Goal: Task Accomplishment & Management: Complete application form

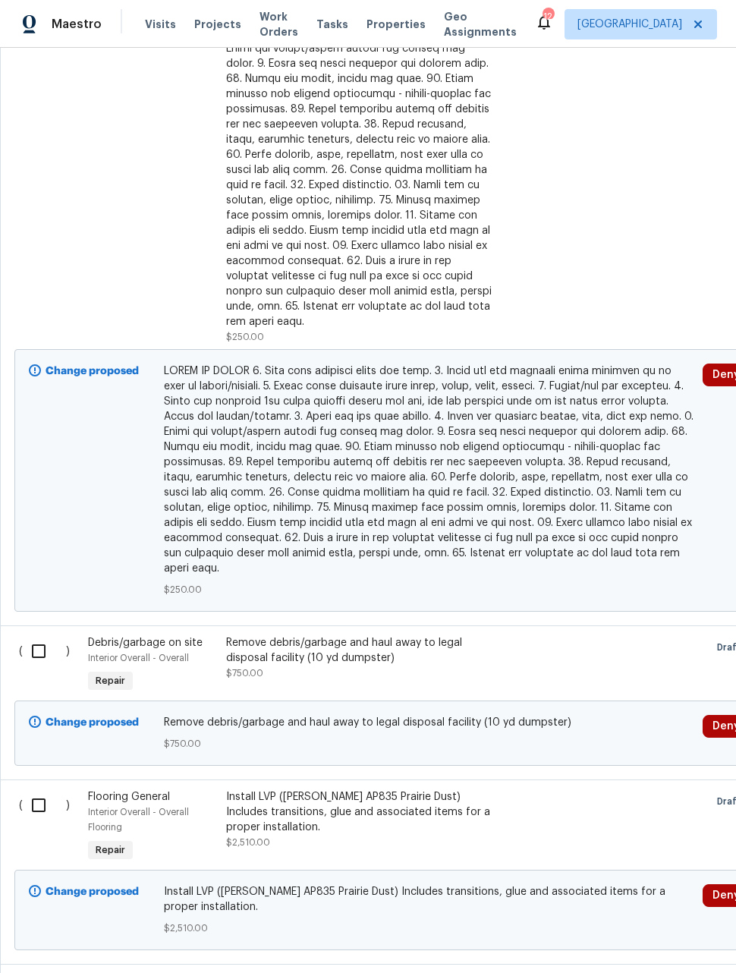
scroll to position [1528, 0]
click at [253, 635] on div "Remove debris/garbage and haul away to legal disposal facility (10 yd dumpster)" at bounding box center [359, 650] width 267 height 30
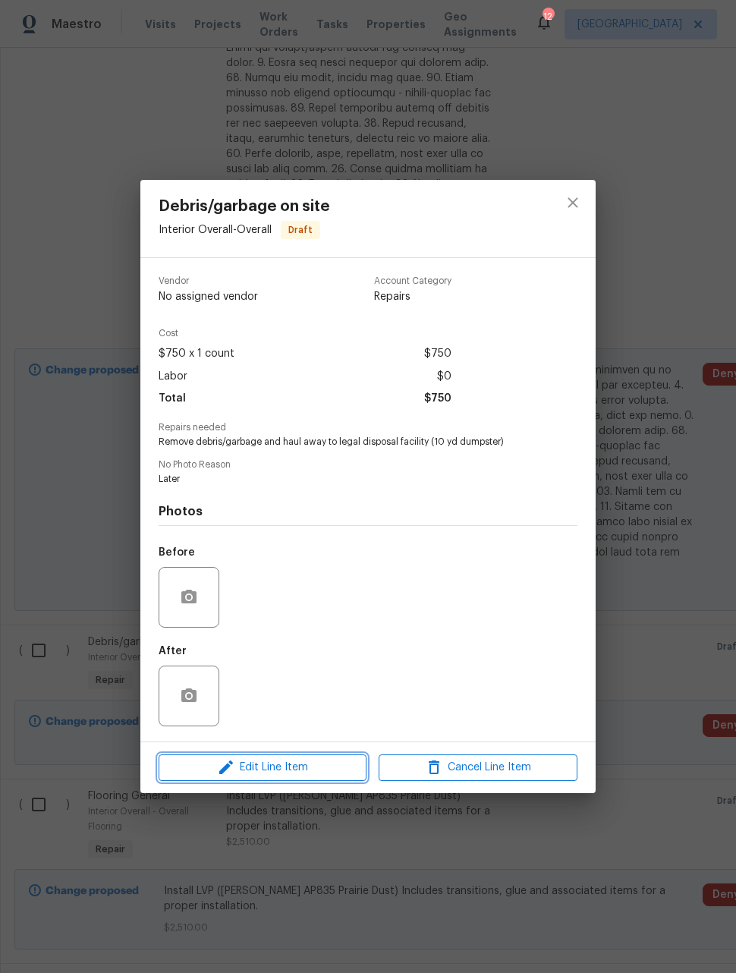
click at [234, 774] on icon "button" at bounding box center [226, 767] width 18 height 18
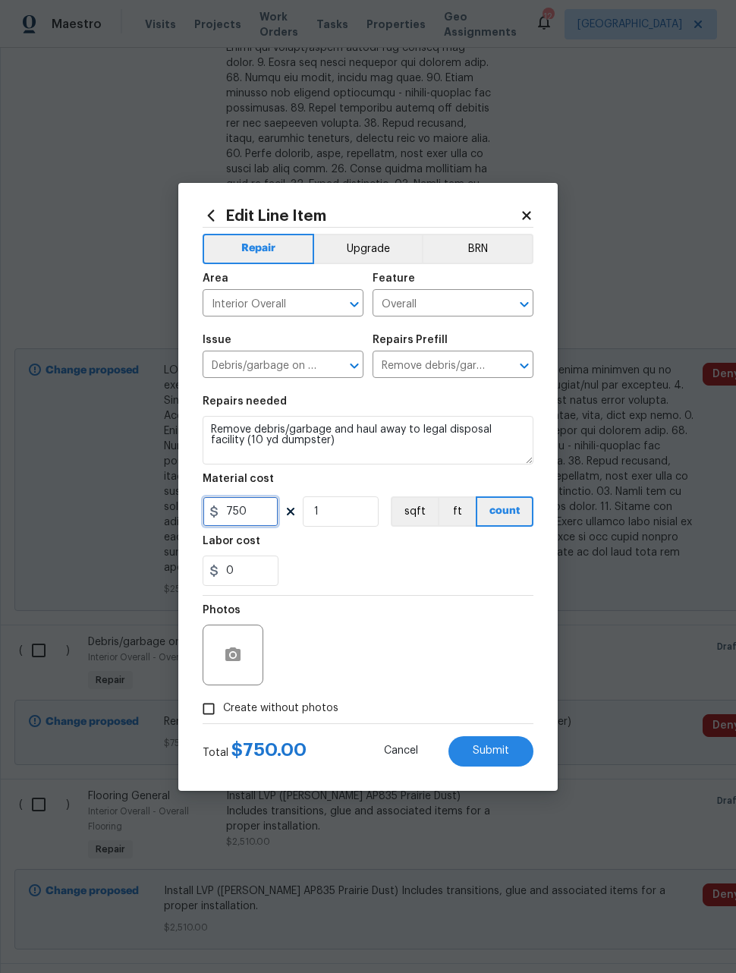
click at [239, 518] on input "750" at bounding box center [241, 511] width 76 height 30
type input "1000"
click at [474, 621] on div "Photos" at bounding box center [368, 645] width 331 height 99
click at [500, 754] on span "Submit" at bounding box center [491, 750] width 36 height 11
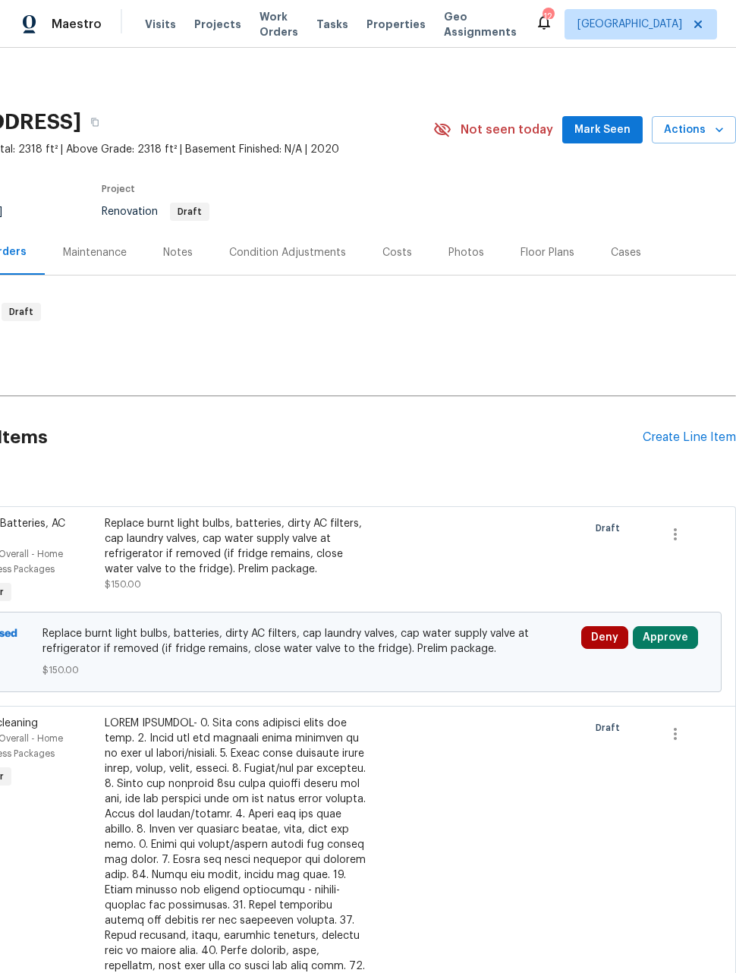
scroll to position [0, 121]
click at [691, 443] on div "Create Line Item" at bounding box center [689, 437] width 93 height 14
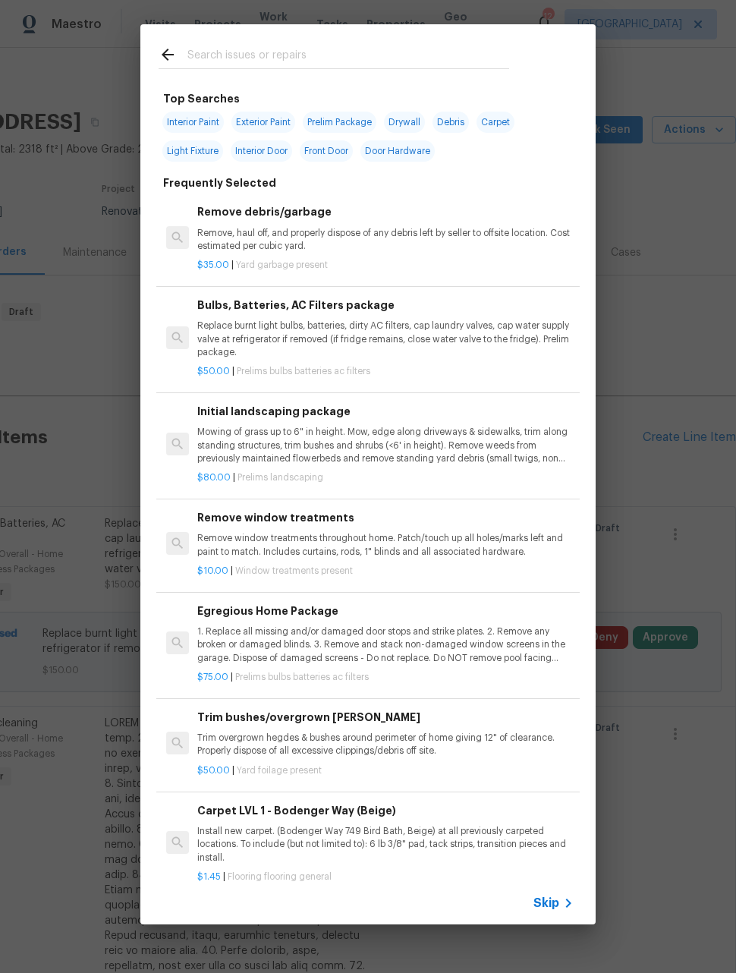
click at [321, 437] on p "Mowing of grass up to 6" in height. Mow, edge along driveways & sidewalks, trim…" at bounding box center [385, 445] width 376 height 39
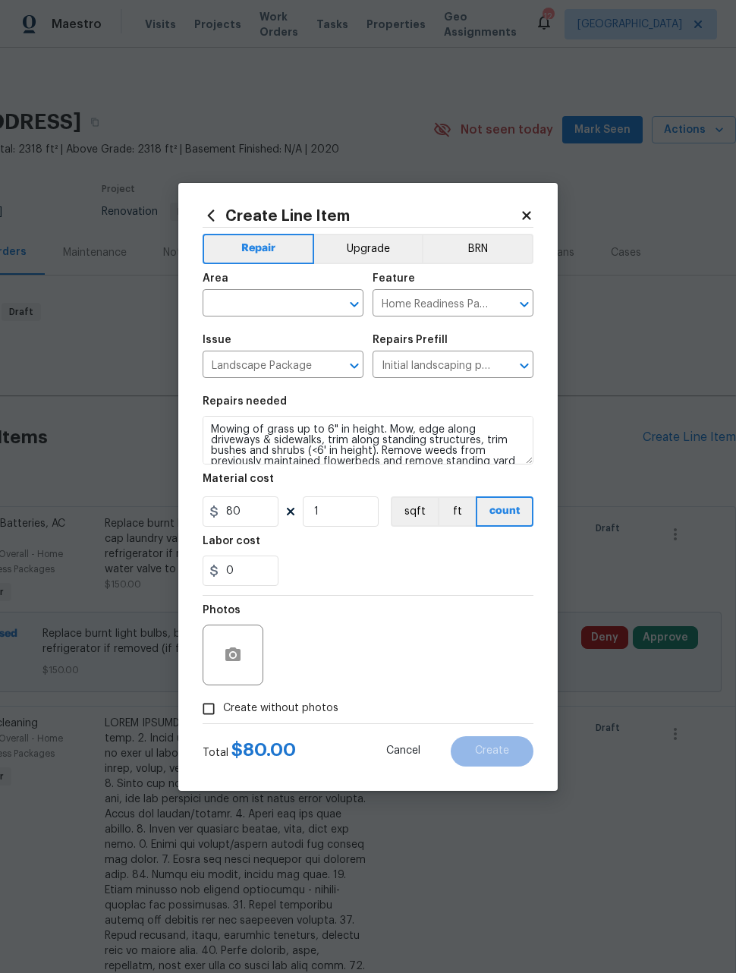
click at [298, 297] on input "text" at bounding box center [262, 305] width 118 height 24
click at [301, 363] on li "Exterior Overall" at bounding box center [283, 363] width 161 height 25
type input "Exterior Overall"
click at [253, 512] on input "80" at bounding box center [241, 511] width 76 height 30
type input "600"
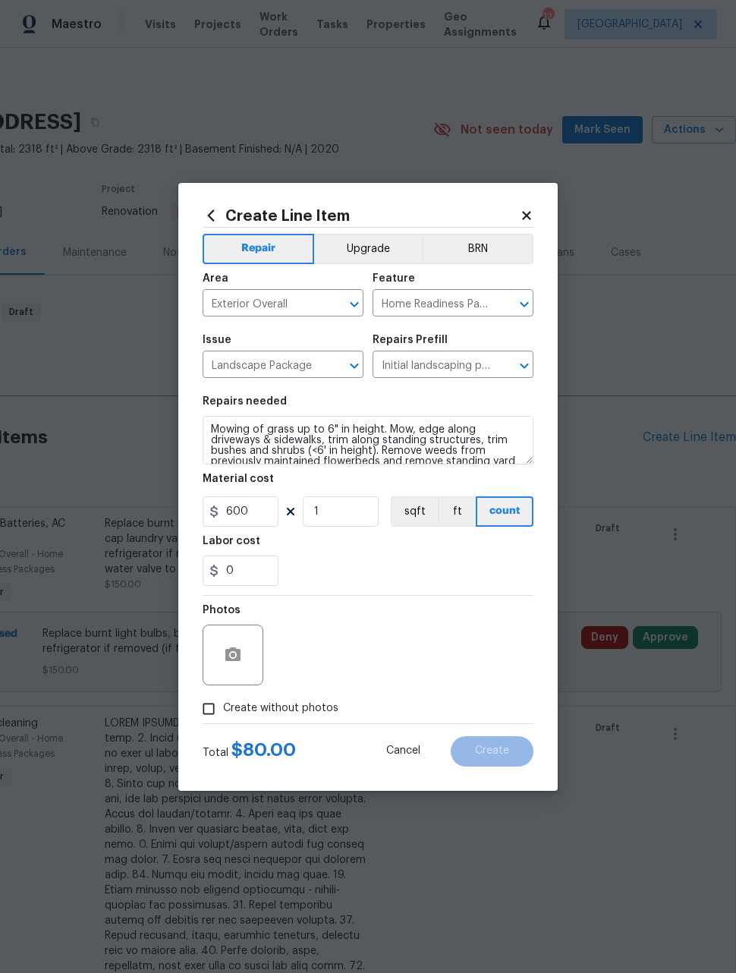
click at [471, 628] on div "Photos" at bounding box center [368, 645] width 331 height 99
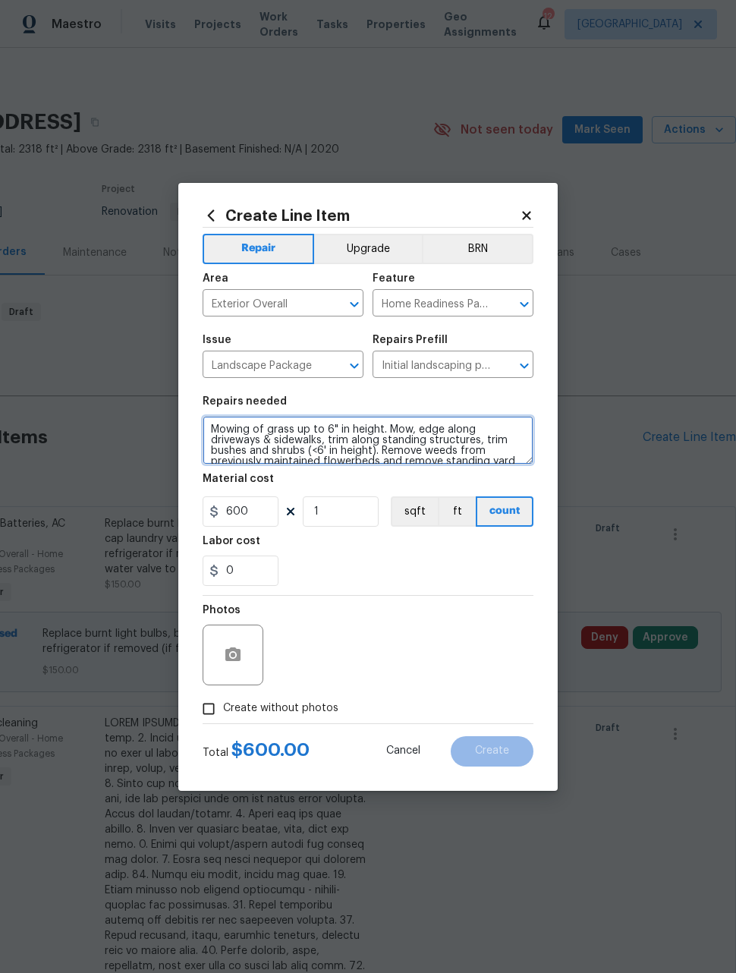
click at [213, 434] on textarea "Mowing of grass up to 6" in height. Mow, edge along driveways & sidewalks, trim…" at bounding box center [368, 440] width 331 height 49
click at [223, 418] on textarea "- - Mowing of grass up to 6" in height. Mow, edge along driveways & sidewalks, …" at bounding box center [368, 440] width 331 height 49
click at [233, 428] on textarea "- - Mowing of grass up to 6" in height. Mow, edge along driveways & sidewalks, …" at bounding box center [368, 440] width 331 height 49
type textarea "- rake rock in backyard - clean up weeds and vegetables - Mowing of grass up to…"
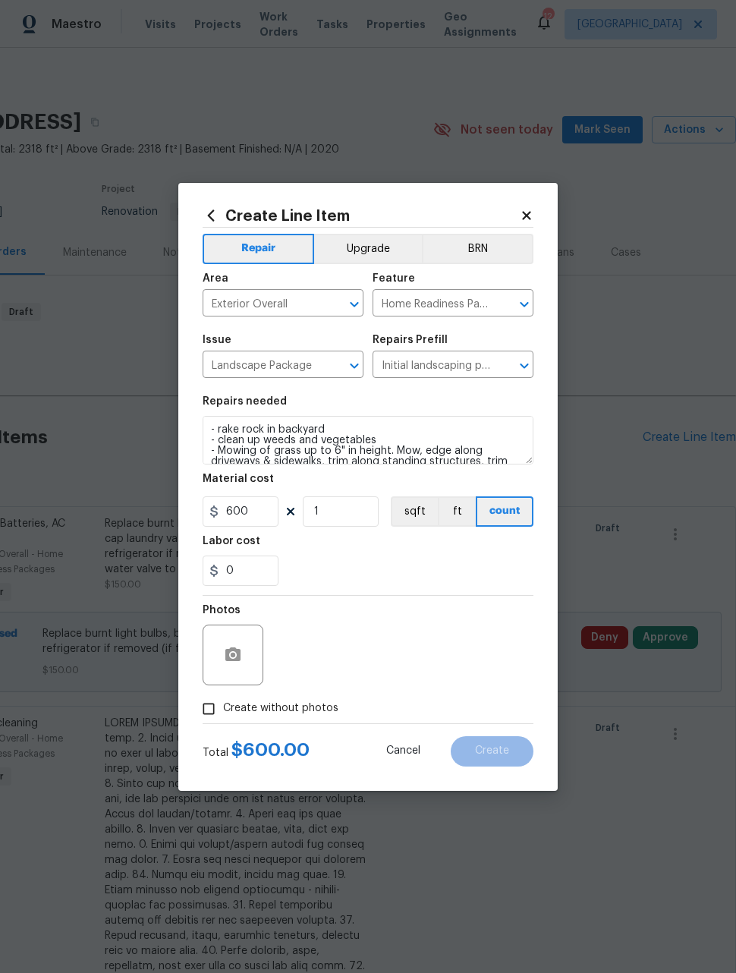
click at [484, 624] on div "Photos" at bounding box center [368, 645] width 331 height 99
click at [209, 710] on input "Create without photos" at bounding box center [208, 709] width 29 height 29
checkbox input "true"
click at [452, 661] on textarea at bounding box center [405, 655] width 258 height 61
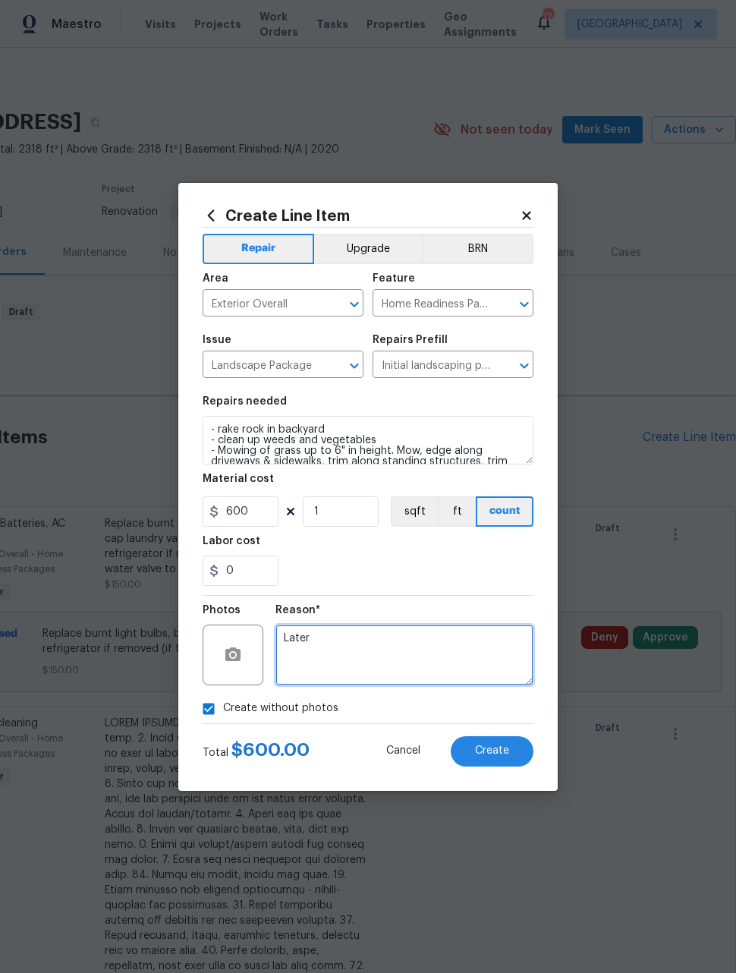
type textarea "Later"
click at [448, 603] on div "Reason* Later" at bounding box center [405, 645] width 258 height 99
click at [506, 746] on span "Create" at bounding box center [492, 750] width 34 height 11
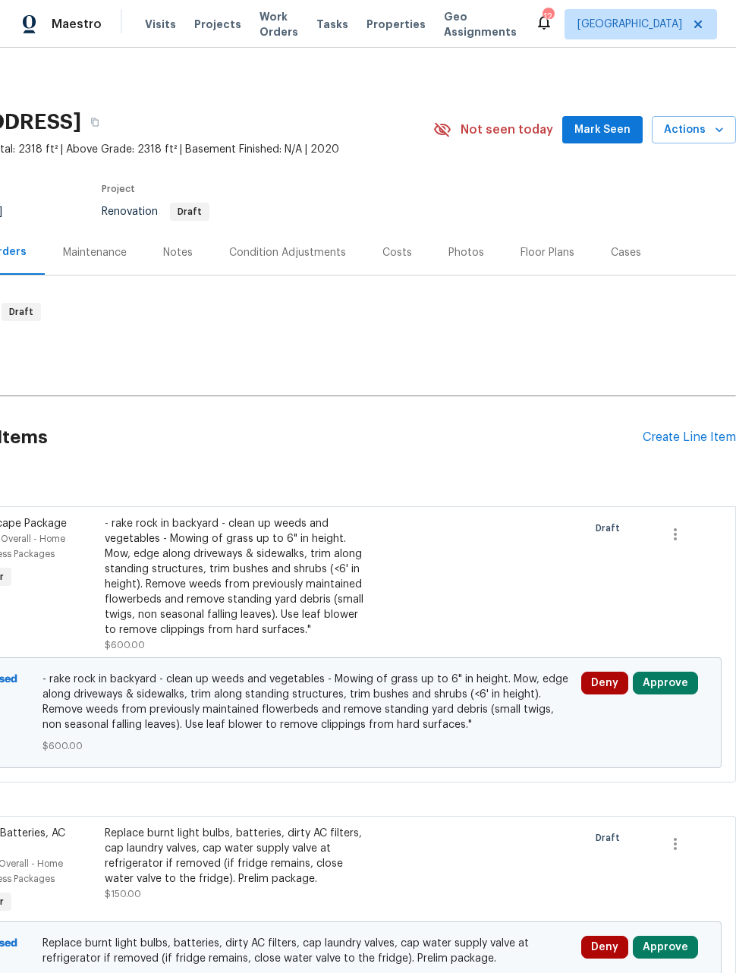
click at [683, 439] on div "Create Line Item" at bounding box center [689, 437] width 93 height 14
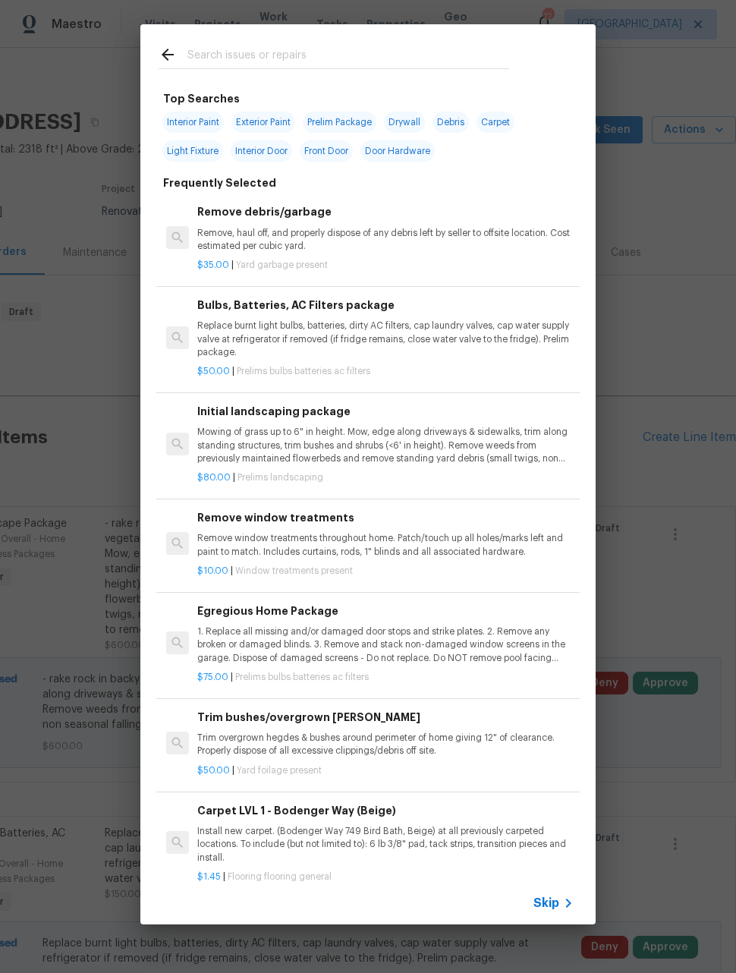
click at [381, 67] on input "text" at bounding box center [348, 57] width 322 height 23
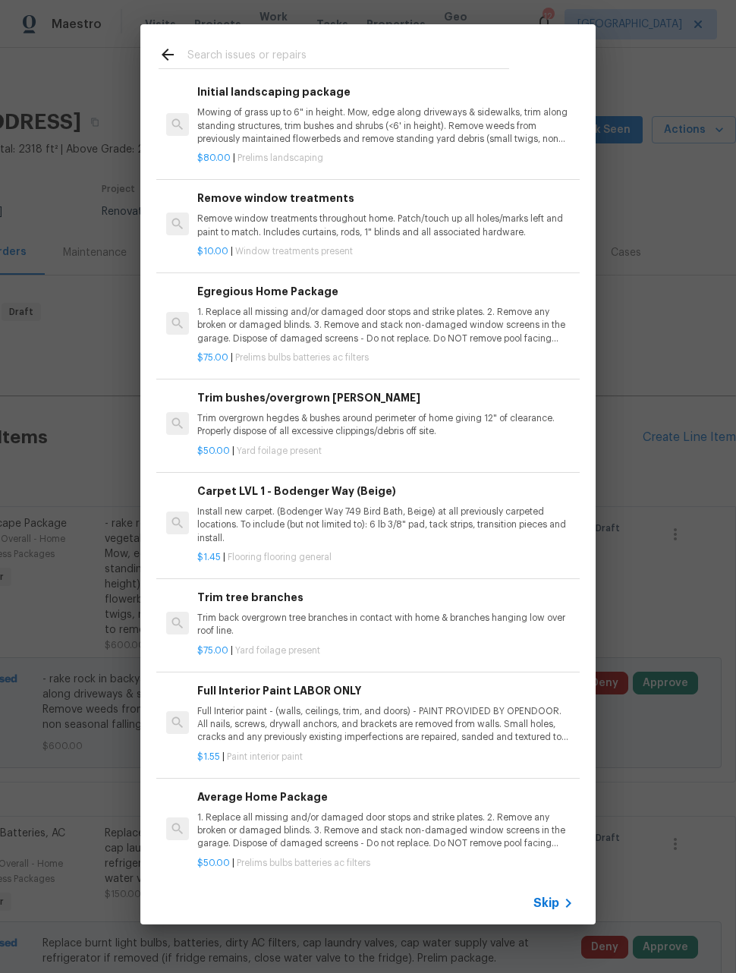
scroll to position [319, 0]
click at [531, 65] on div "Top Searches Interior Paint Exterior Paint Prelim Package Drywall Debris Carpet…" at bounding box center [367, 474] width 455 height 900
click at [559, 900] on span "Skip" at bounding box center [547, 903] width 26 height 15
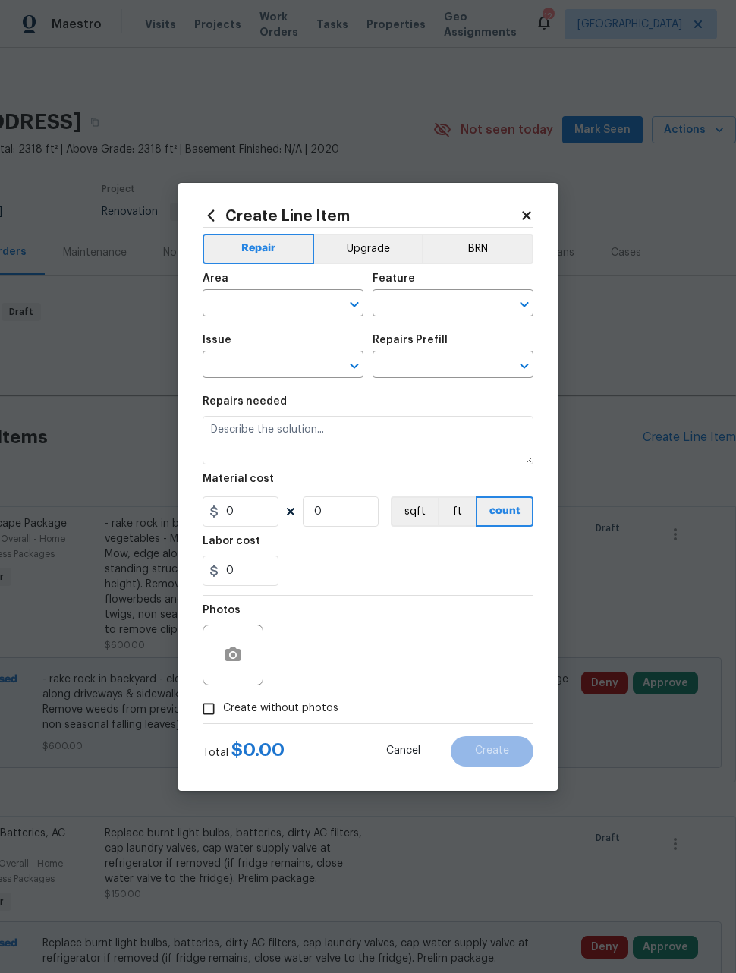
click at [276, 311] on input "text" at bounding box center [262, 305] width 118 height 24
click at [272, 342] on li "Bedroom" at bounding box center [283, 338] width 161 height 25
type input "Bedroom"
click at [439, 302] on input "text" at bounding box center [432, 305] width 118 height 24
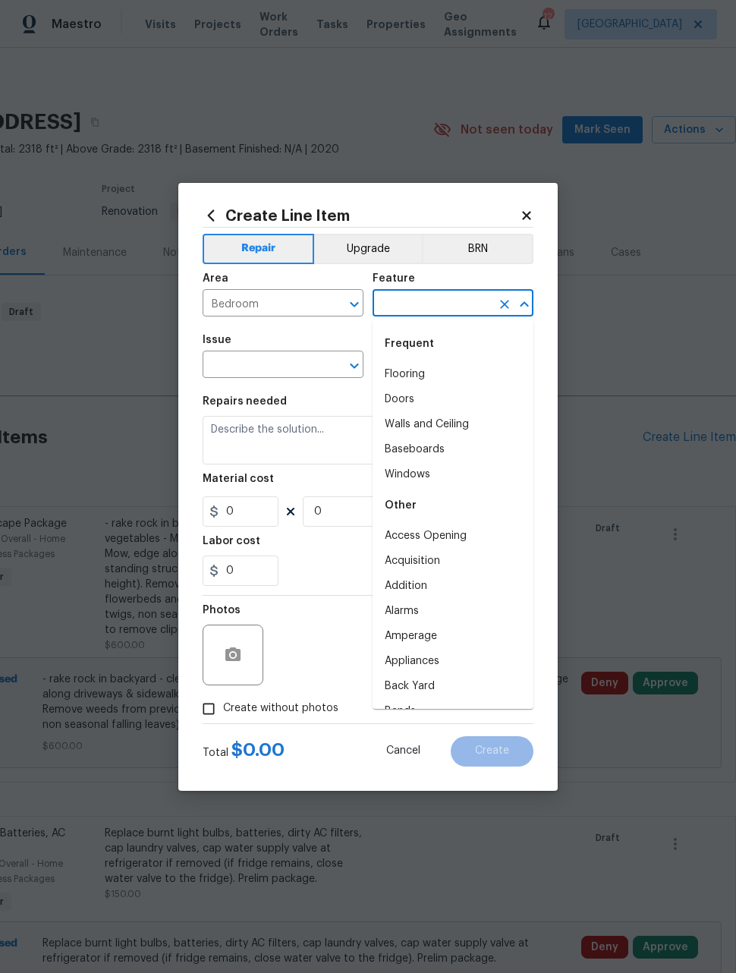
click at [450, 430] on li "Walls and Ceiling" at bounding box center [453, 424] width 161 height 25
type input "Walls and Ceiling"
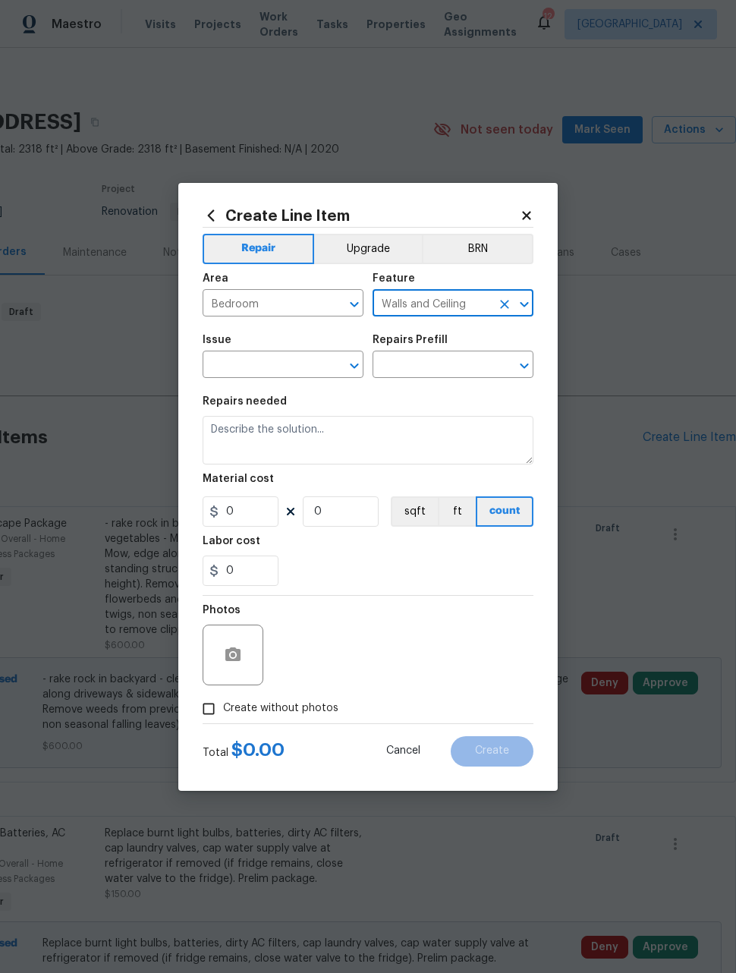
click at [294, 362] on input "text" at bounding box center [262, 366] width 118 height 24
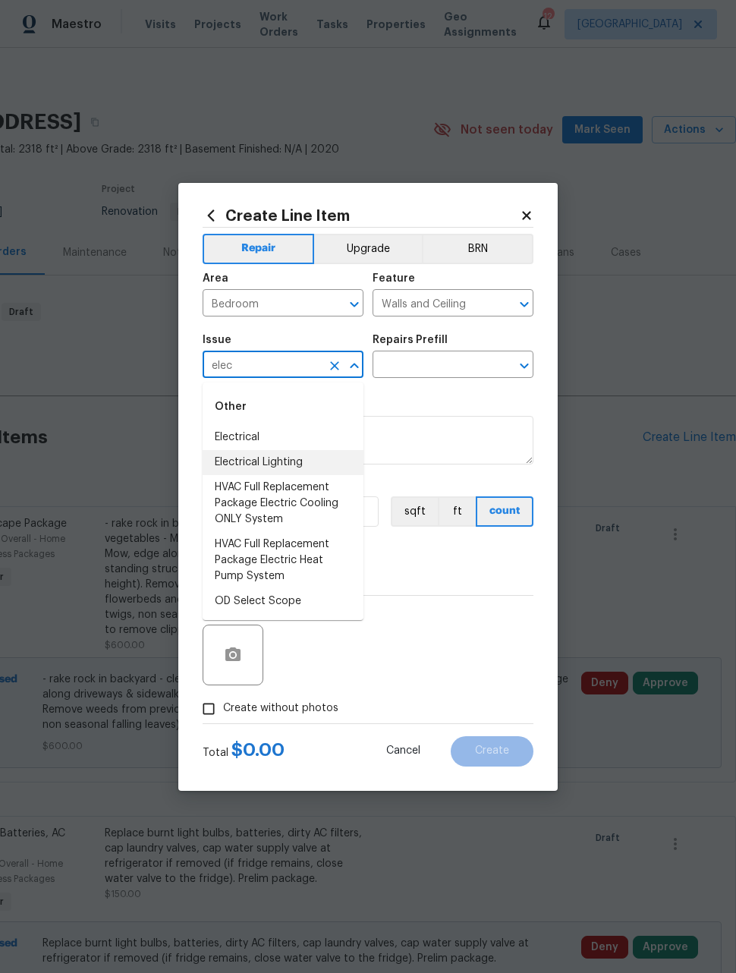
click at [294, 468] on li "Electrical Lighting" at bounding box center [283, 462] width 161 height 25
type input "Electrical Lighting"
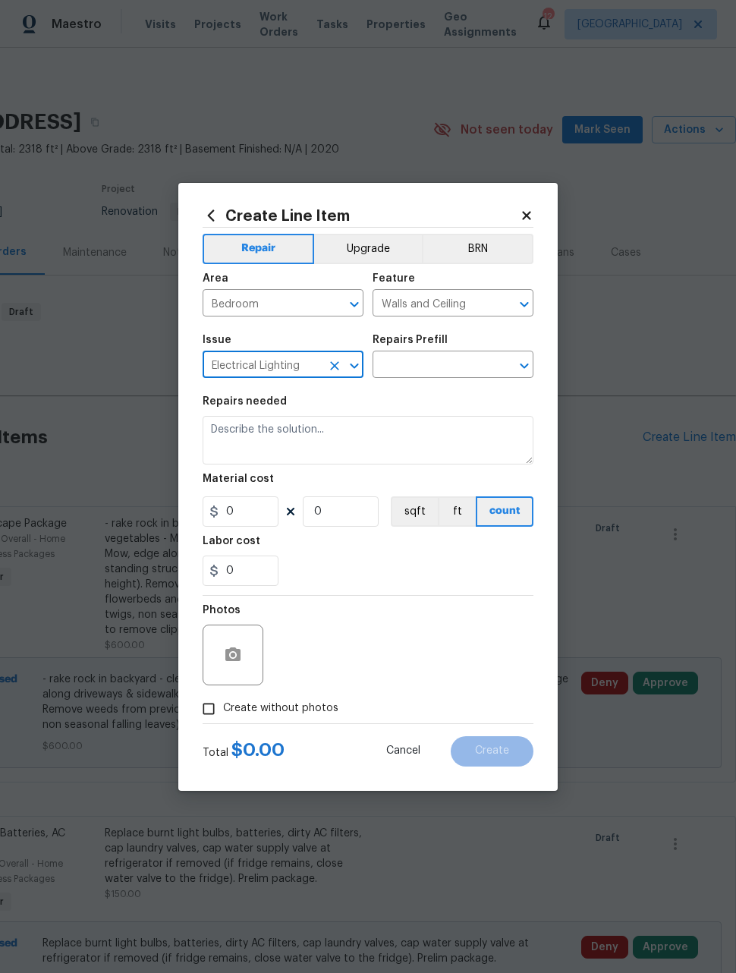
click at [455, 376] on input "text" at bounding box center [432, 366] width 118 height 24
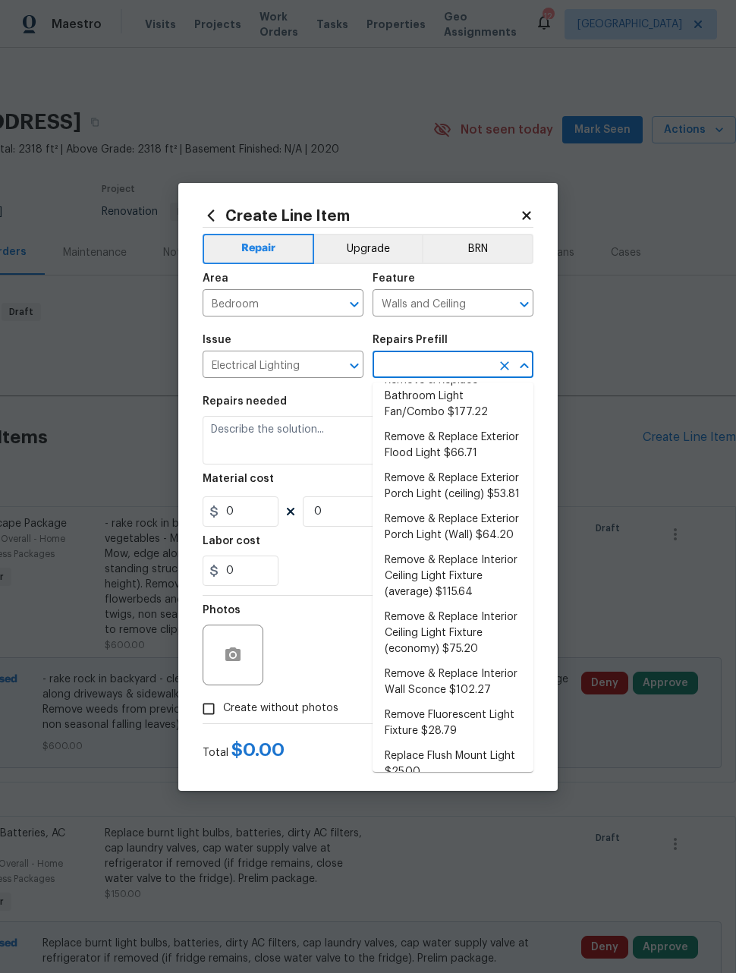
scroll to position [275, 0]
click at [484, 637] on li "Remove & Replace Interior Ceiling Light Fixture (economy) $75.20" at bounding box center [453, 634] width 161 height 57
type input "Remove & Replace Interior Ceiling Light Fixture (economy) $75.20"
type textarea "Remove the existing interior ceiling light fixture and replace it with new ECON…"
type input "1"
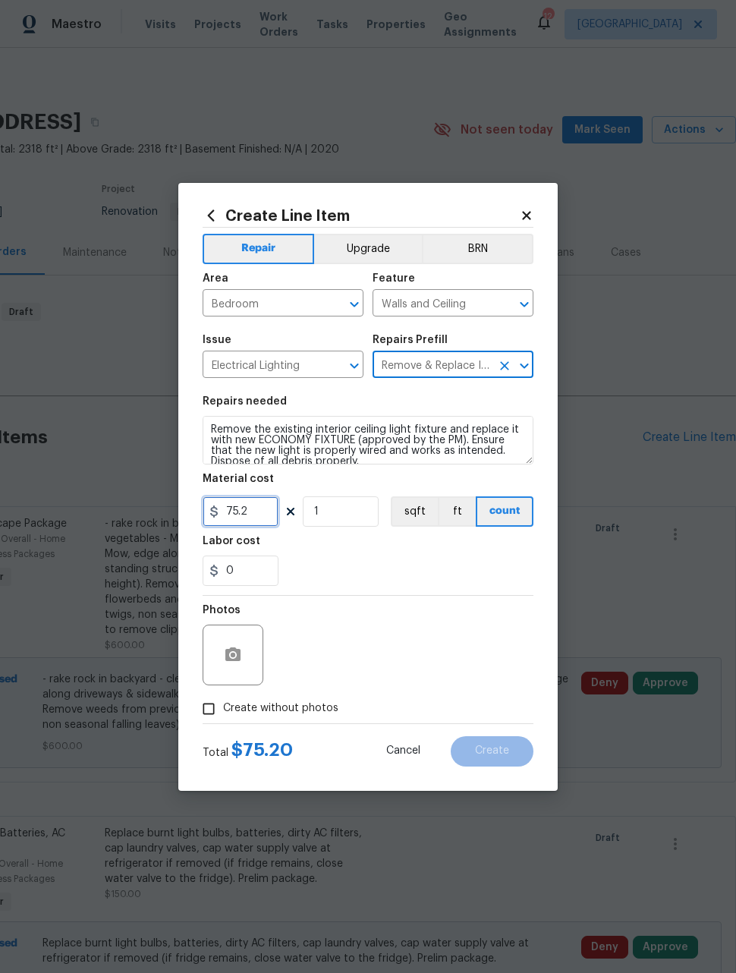
click at [268, 507] on input "75.2" at bounding box center [241, 511] width 76 height 30
type input "60"
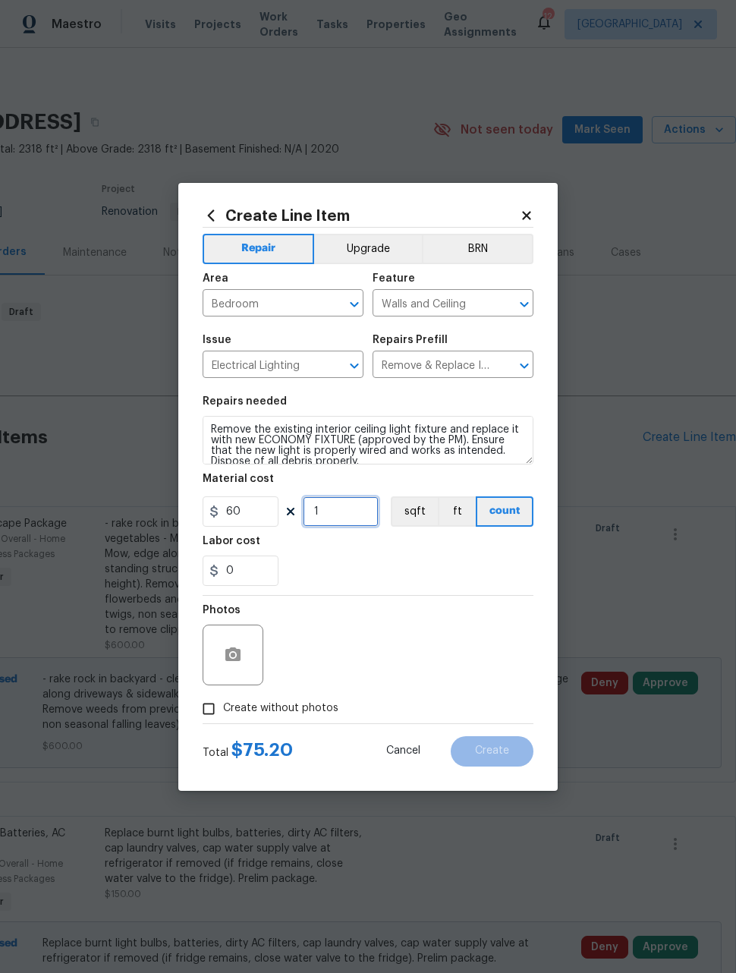
click at [362, 518] on input "1" at bounding box center [341, 511] width 76 height 30
type input "3"
click at [424, 615] on div "Photos" at bounding box center [368, 645] width 331 height 99
click at [209, 708] on input "Create without photos" at bounding box center [208, 709] width 29 height 29
checkbox input "true"
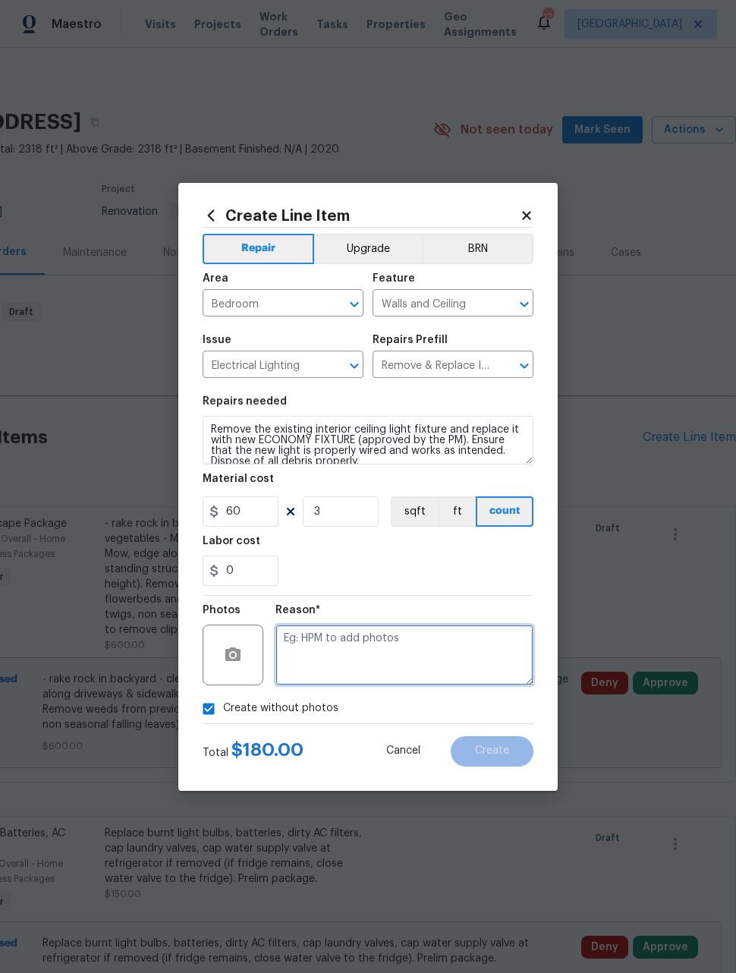
click at [387, 650] on textarea at bounding box center [405, 655] width 258 height 61
type textarea "Later"
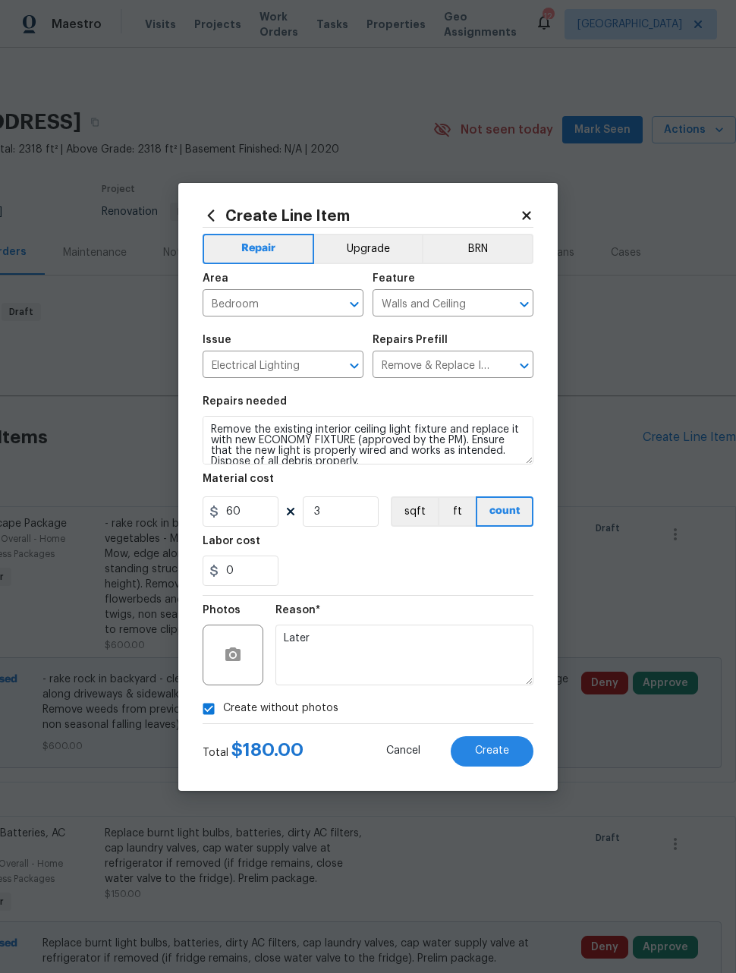
click at [416, 599] on div "Reason* Later" at bounding box center [405, 645] width 258 height 99
click at [501, 754] on span "Create" at bounding box center [492, 750] width 34 height 11
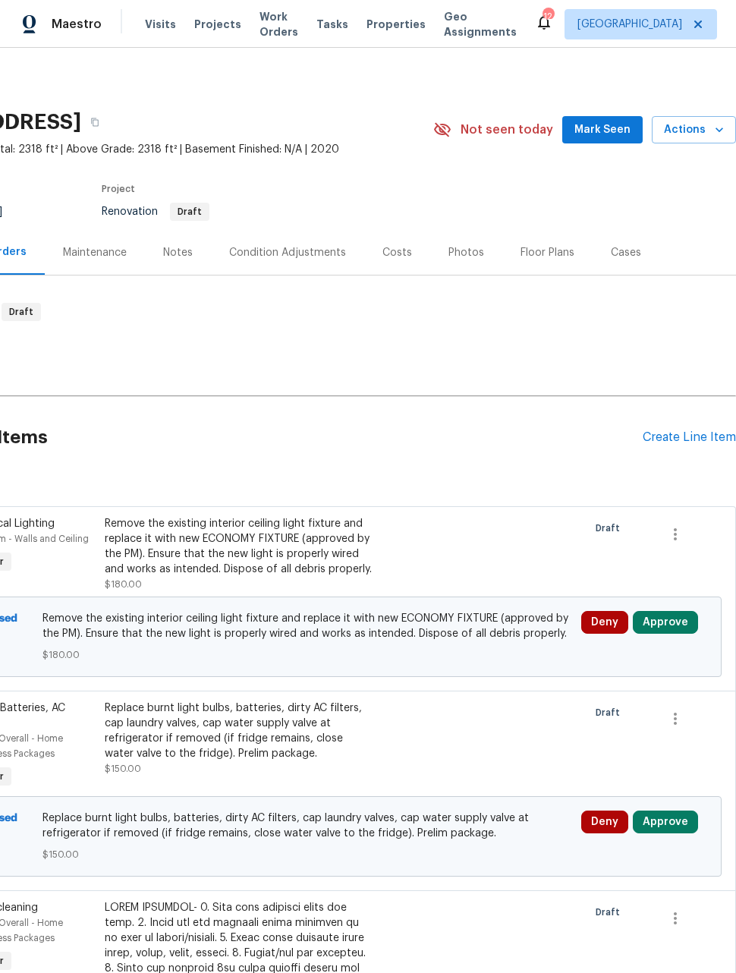
click at [706, 438] on div "Create Line Item" at bounding box center [689, 437] width 93 height 14
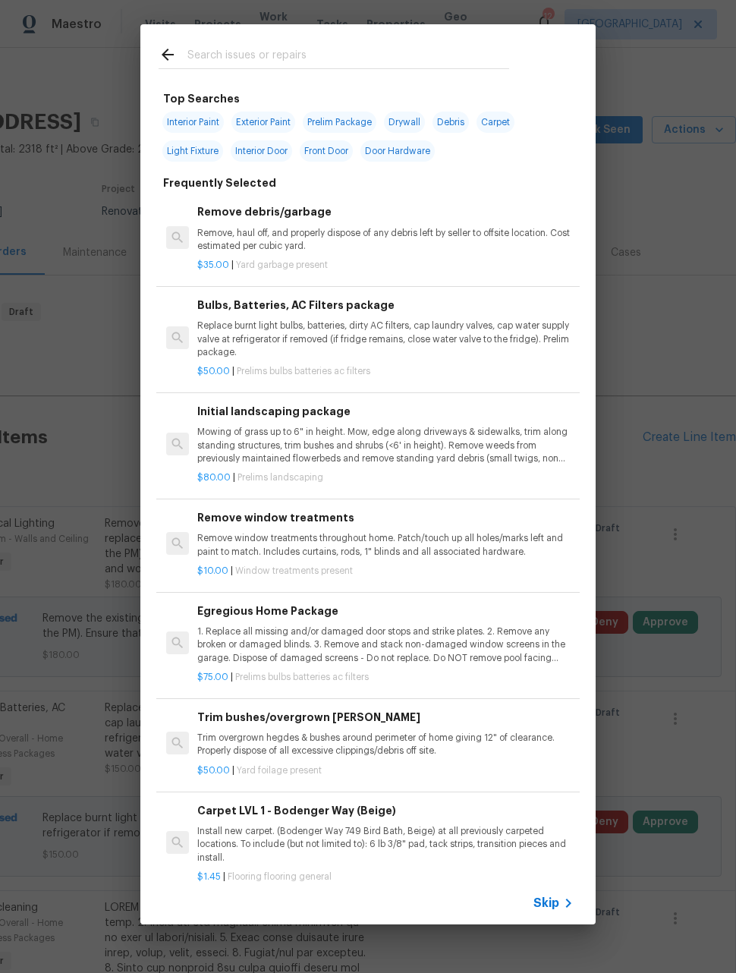
click at [380, 61] on input "text" at bounding box center [348, 57] width 322 height 23
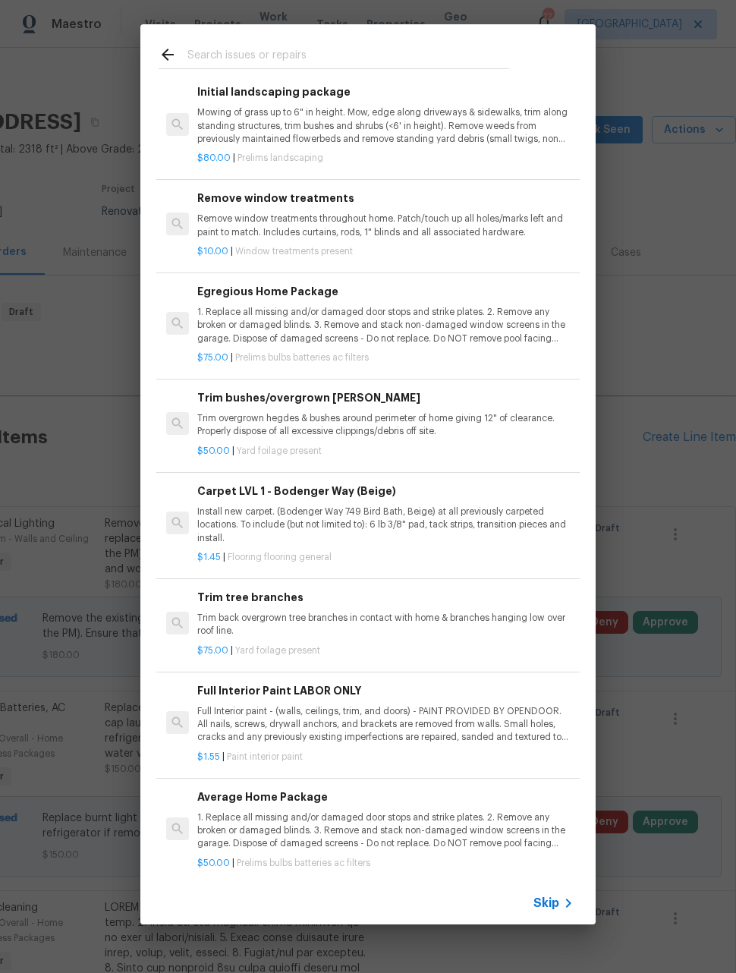
scroll to position [319, 0]
click at [563, 897] on icon at bounding box center [568, 903] width 18 height 18
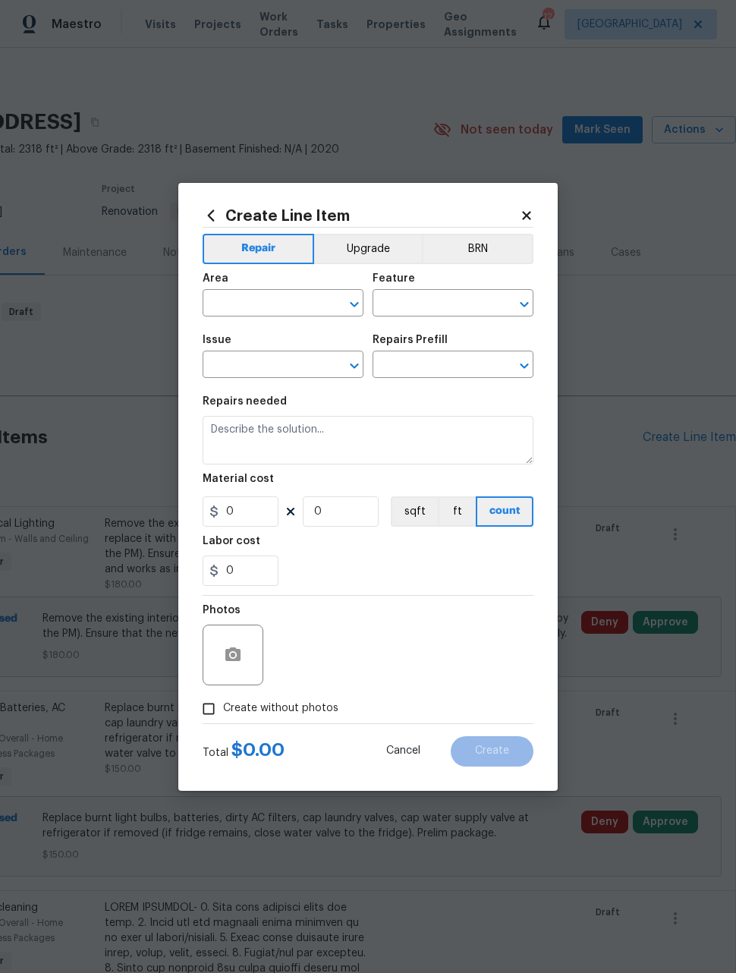
click at [287, 307] on input "text" at bounding box center [262, 305] width 118 height 24
click at [283, 340] on li "Bathroom" at bounding box center [283, 338] width 161 height 25
type input "Bathroom"
click at [424, 311] on input "text" at bounding box center [432, 305] width 118 height 24
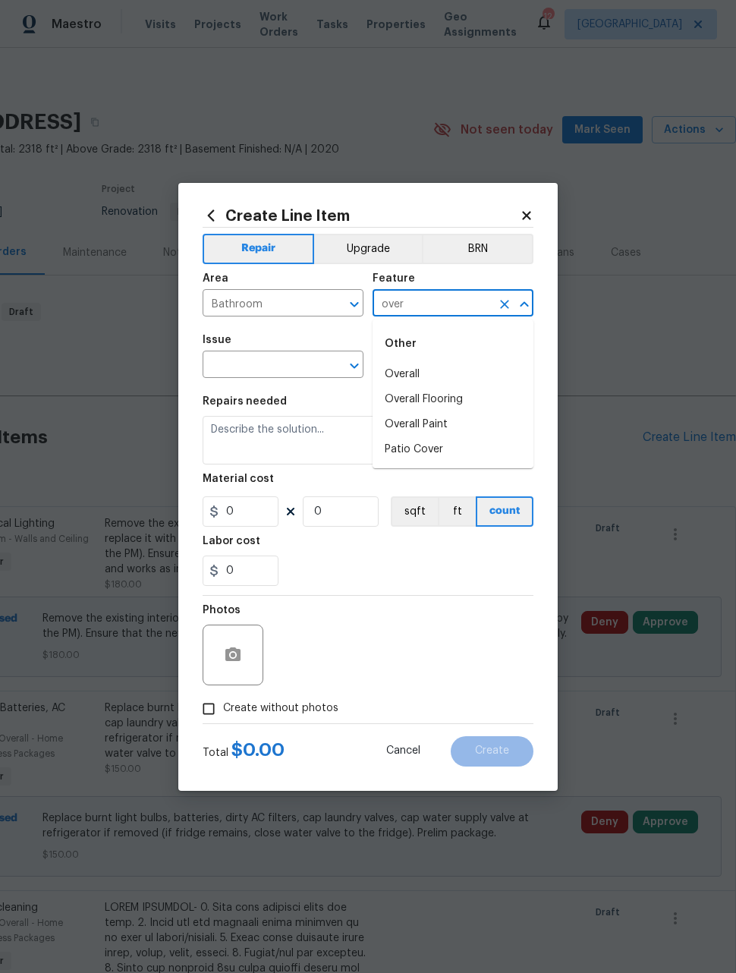
click at [429, 386] on li "Overall" at bounding box center [453, 374] width 161 height 25
type input "Overall"
click at [274, 373] on input "text" at bounding box center [262, 366] width 118 height 24
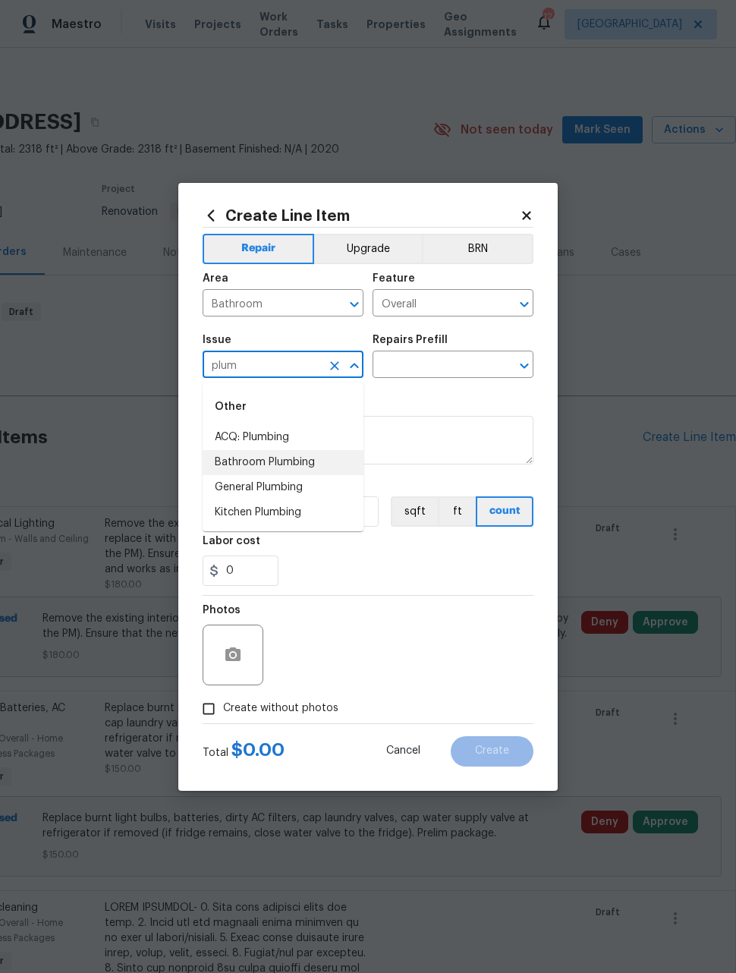
click at [308, 469] on li "Bathroom Plumbing" at bounding box center [283, 462] width 161 height 25
type input "Bathroom Plumbing"
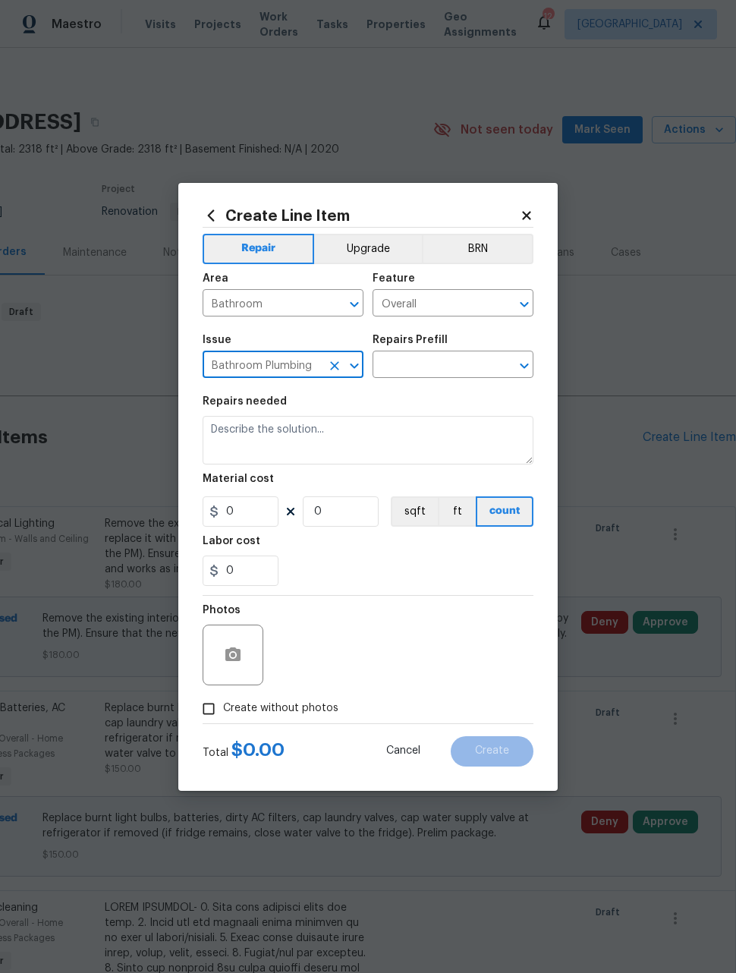
click at [461, 362] on input "text" at bounding box center [432, 366] width 118 height 24
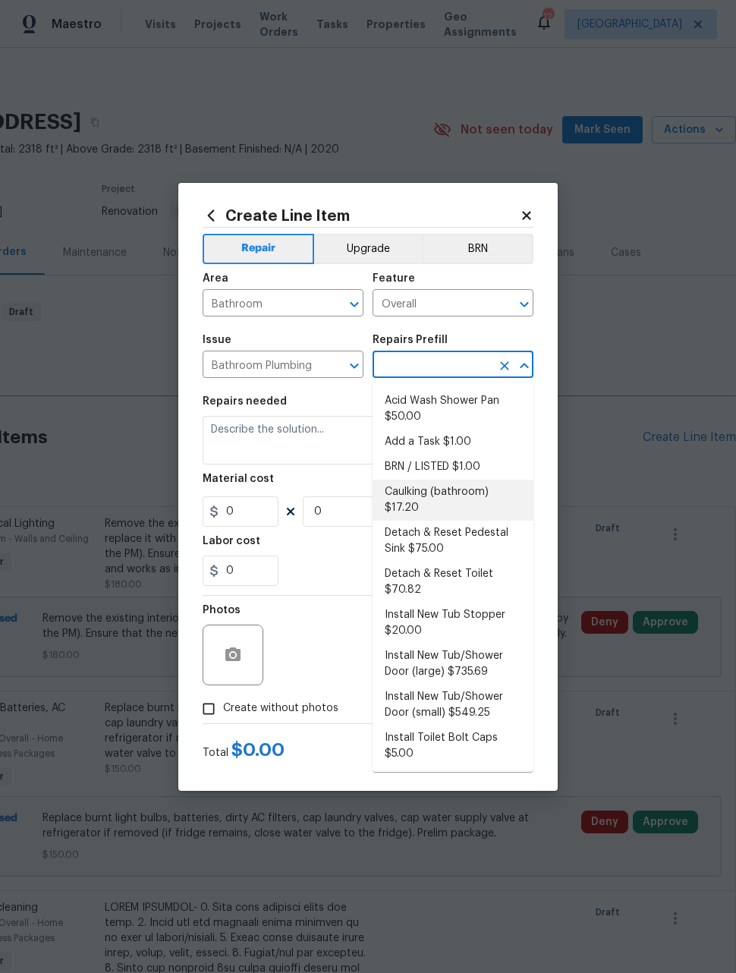
click at [479, 497] on li "Caulking (bathroom) $17.20" at bounding box center [453, 500] width 161 height 41
type input "Caulking (bathroom) $17.20"
type input "Plumbing"
type textarea "Overall Interior Caulking Package (Wet Areas) to include sinks, bathtubs, showe…"
type input "1"
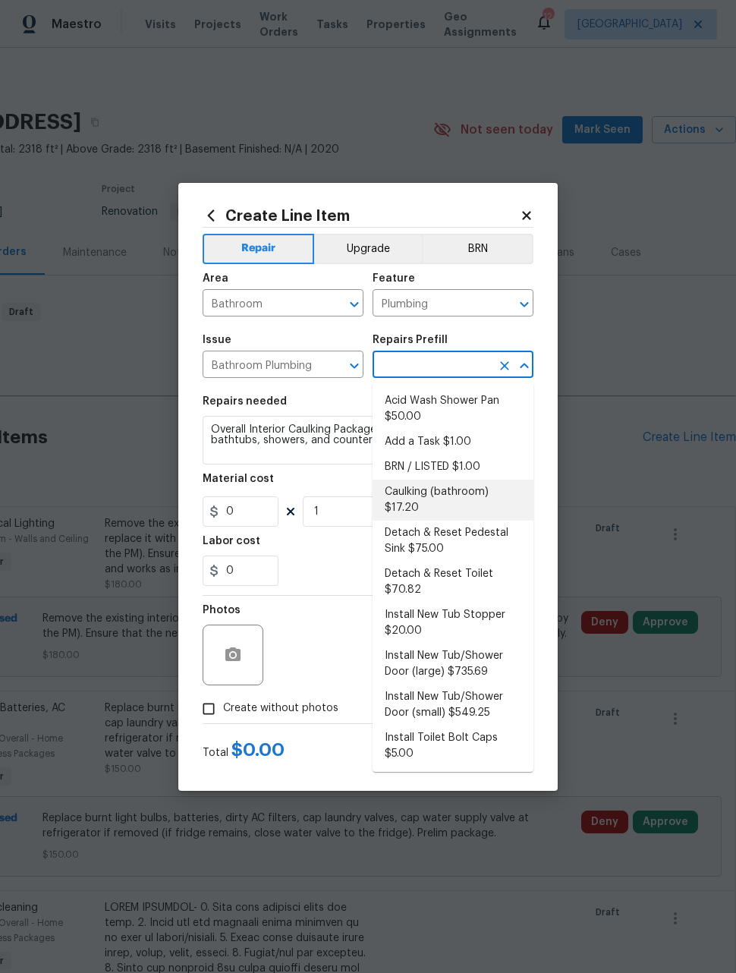
type input "Caulking (bathroom) $17.20"
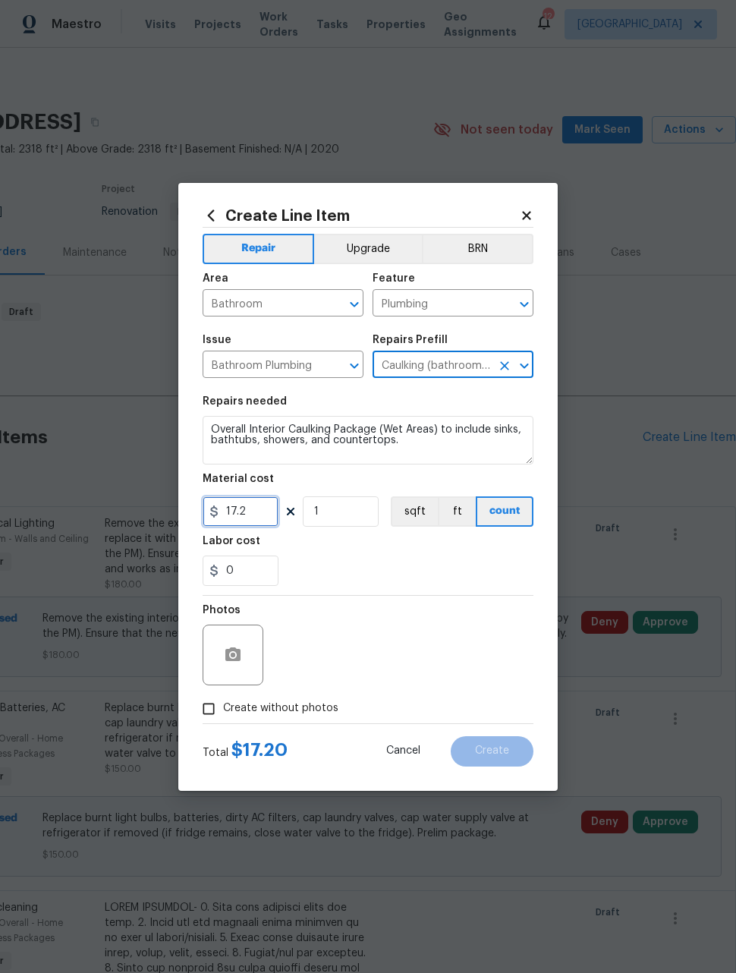
click at [257, 518] on input "17.2" at bounding box center [241, 511] width 76 height 30
click at [266, 506] on input "17.2" at bounding box center [241, 511] width 76 height 30
type input "35"
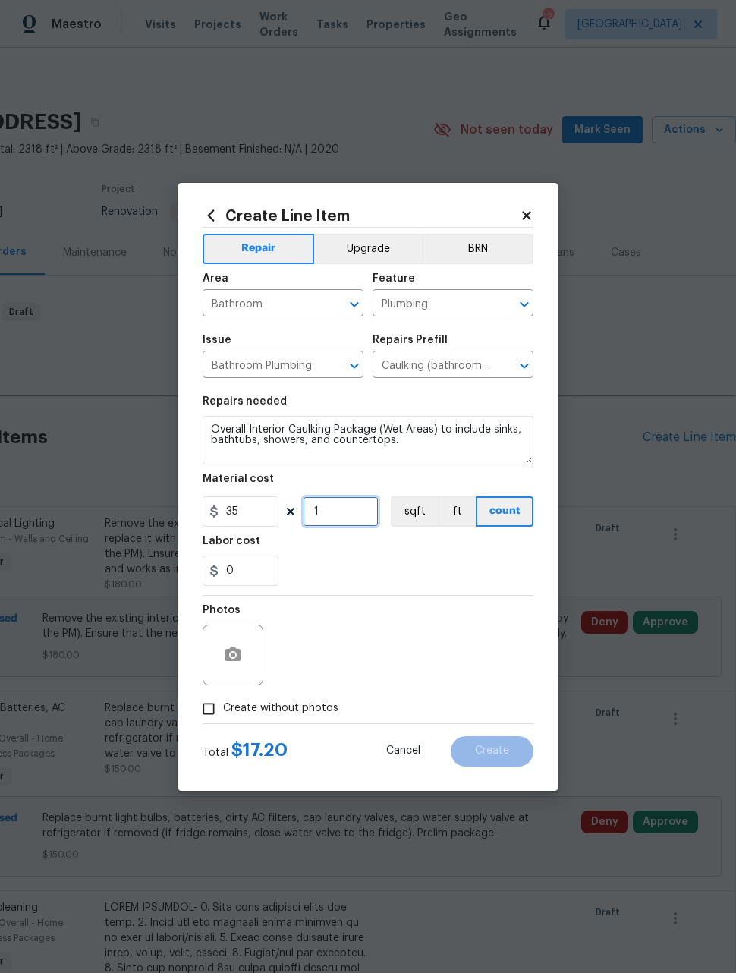
click at [364, 522] on input "1" at bounding box center [341, 511] width 76 height 30
type input "3"
click at [385, 626] on div "Photos" at bounding box center [368, 645] width 331 height 99
click at [216, 707] on input "Create without photos" at bounding box center [208, 709] width 29 height 29
checkbox input "true"
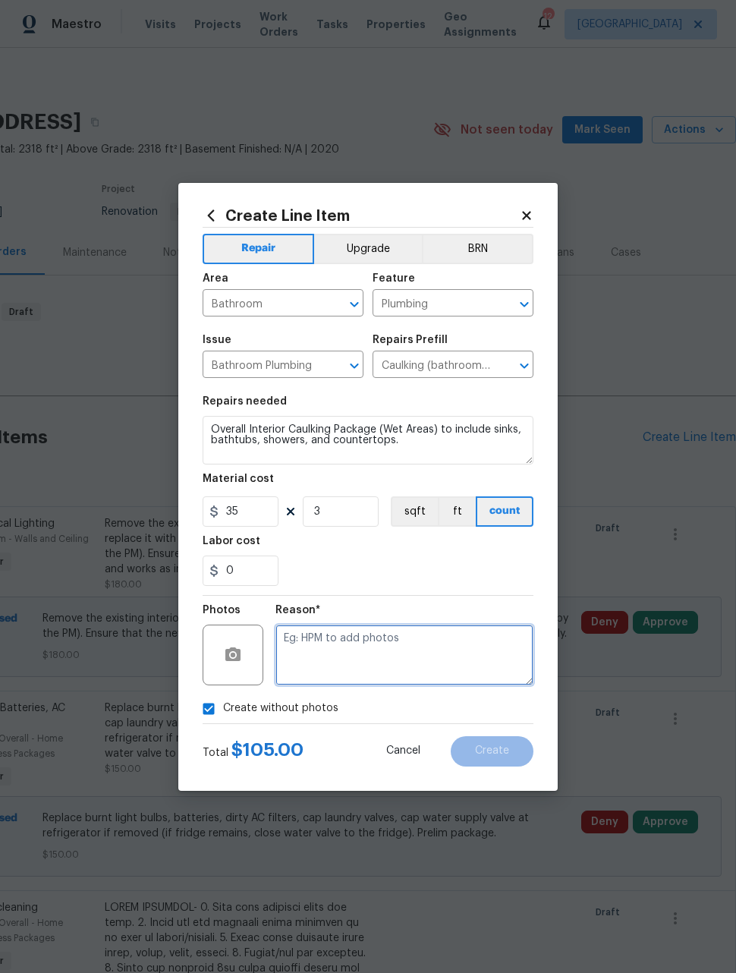
click at [408, 675] on textarea at bounding box center [405, 655] width 258 height 61
type textarea "Later"
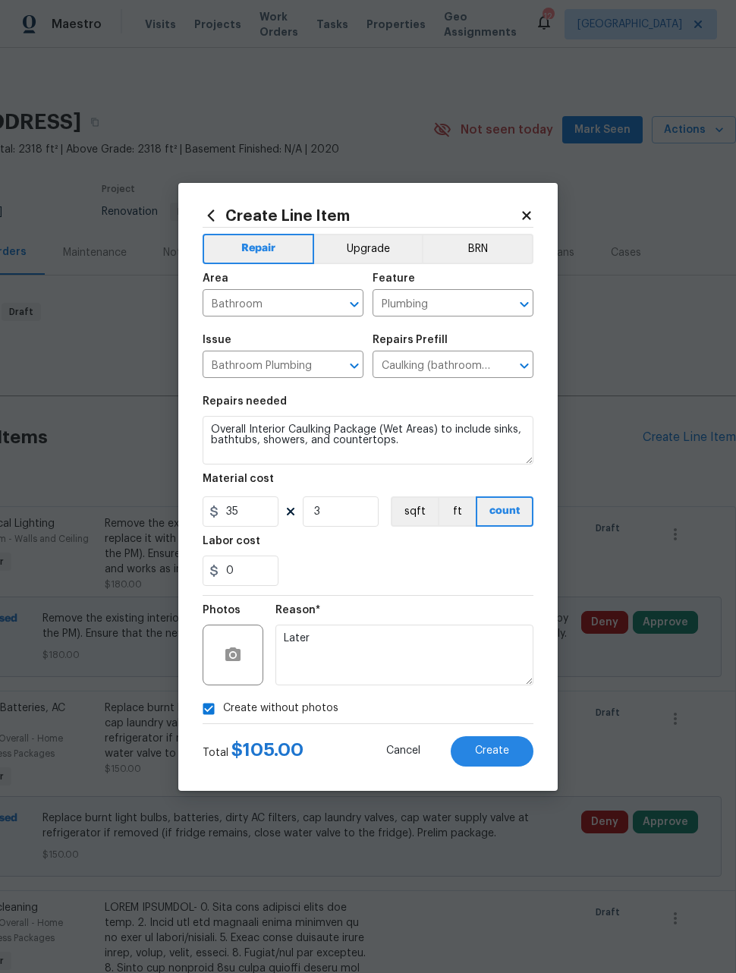
click at [417, 593] on section "Repairs needed Overall Interior Caulking Package (Wet Areas) to include sinks, …" at bounding box center [368, 491] width 331 height 208
click at [487, 756] on span "Create" at bounding box center [492, 750] width 34 height 11
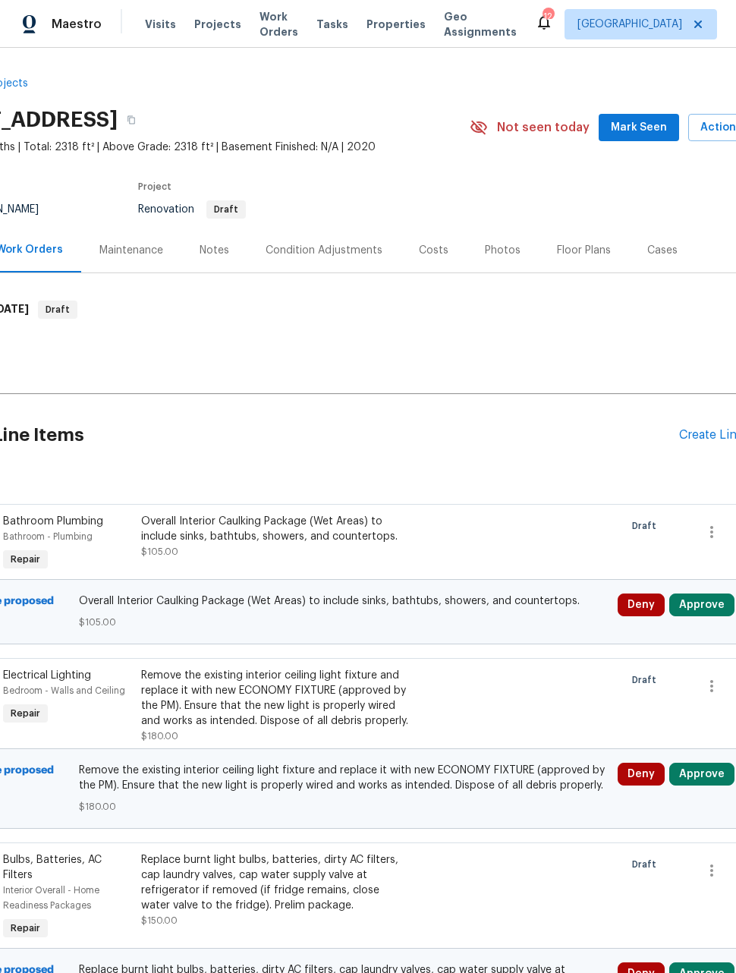
scroll to position [2, 79]
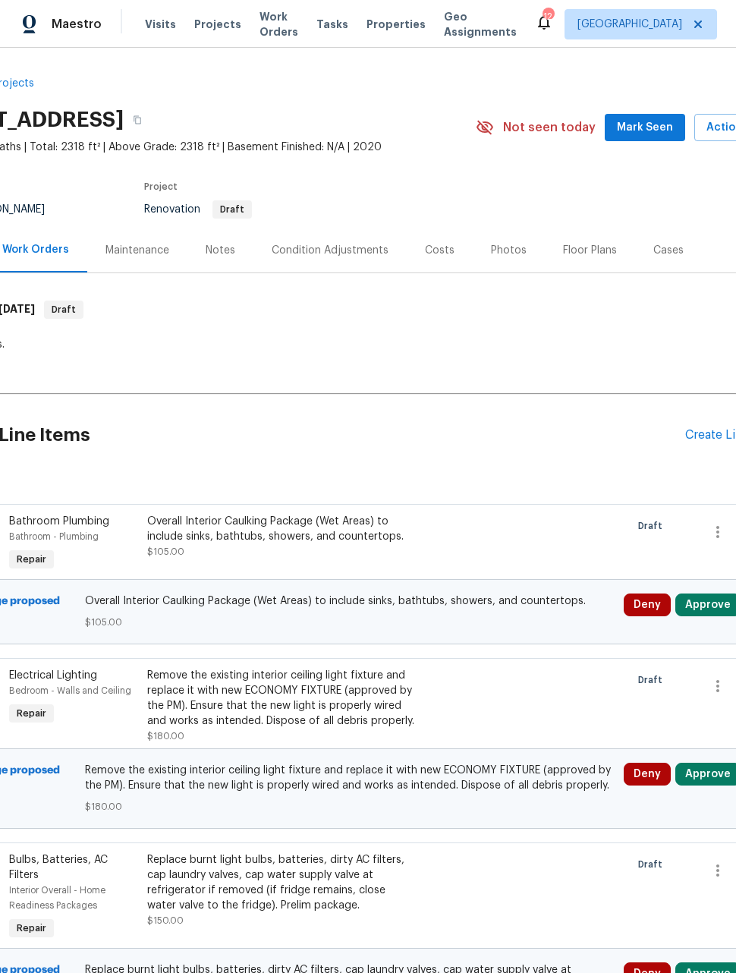
click at [710, 428] on div "Create Line Item" at bounding box center [731, 435] width 93 height 14
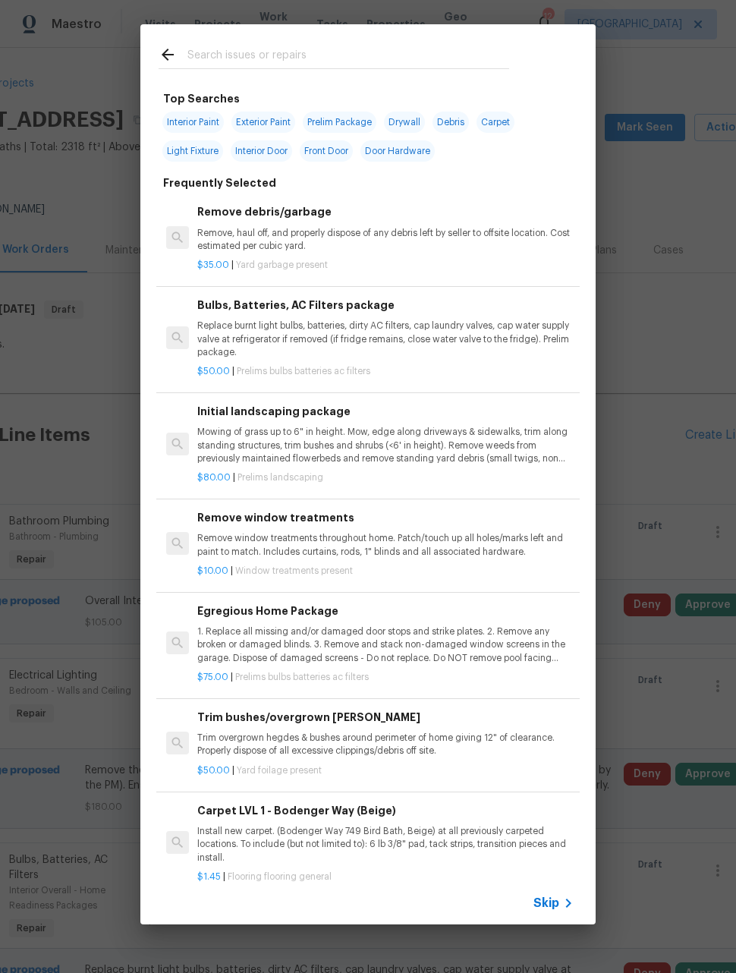
click at [367, 46] on input "text" at bounding box center [348, 57] width 322 height 23
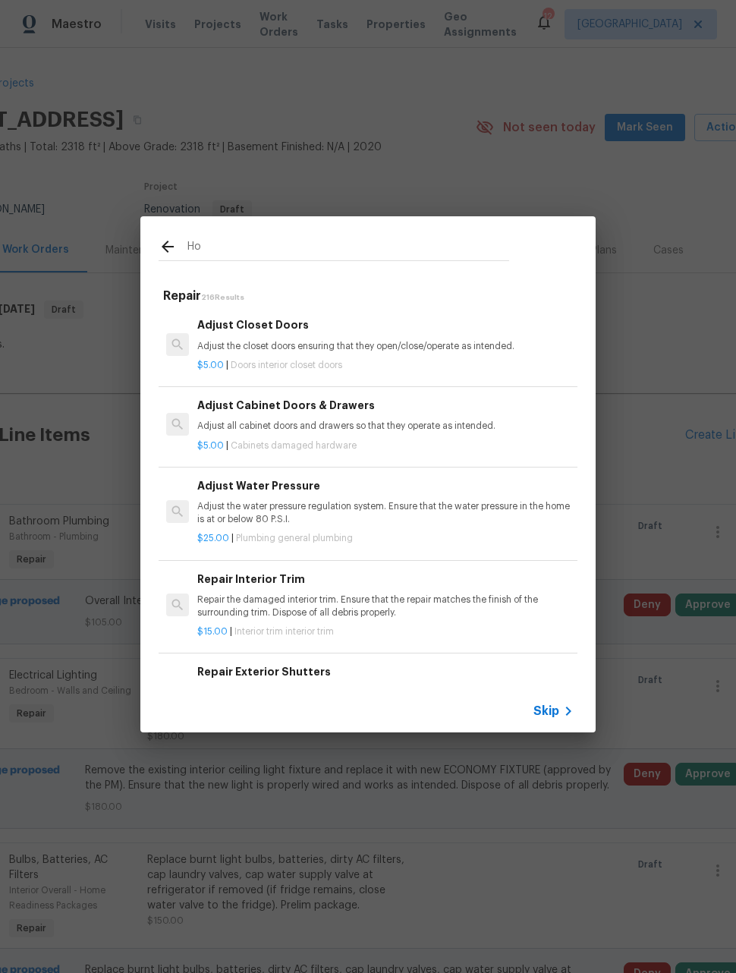
type input "H"
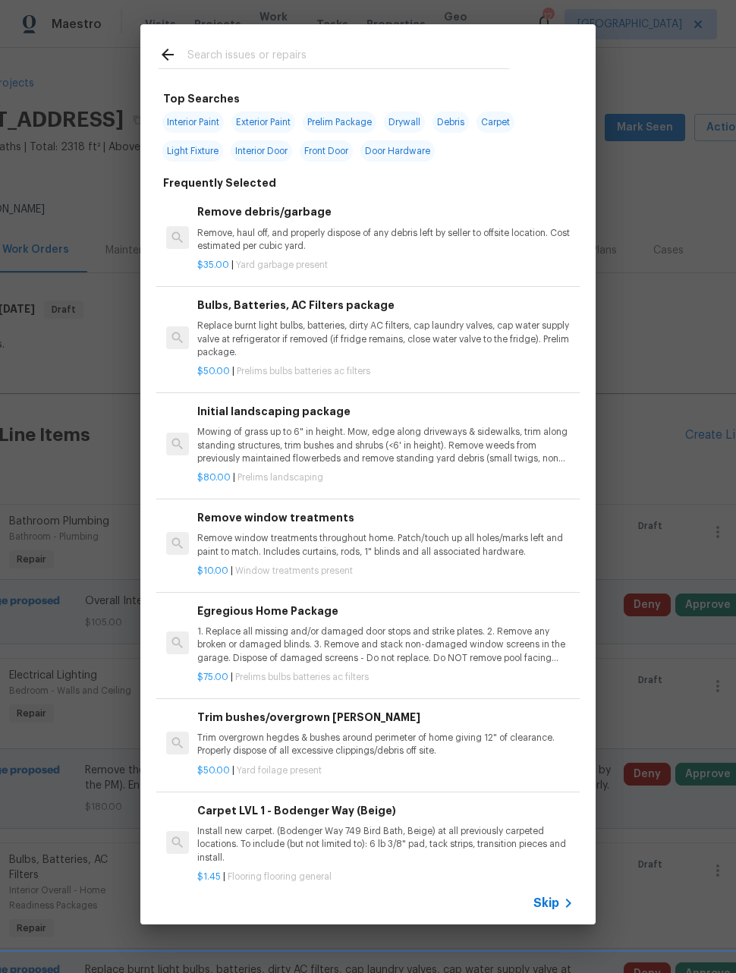
click at [569, 591] on div "Egregious Home Package 1. Replace all missing and/or damaged door stops and str…" at bounding box center [368, 643] width 424 height 111
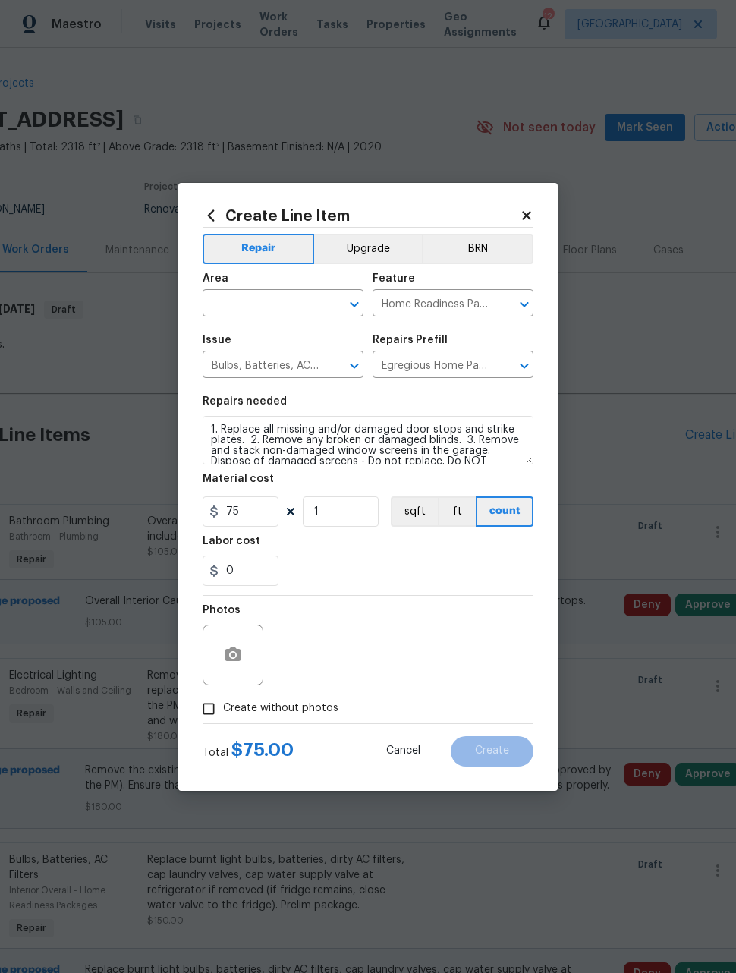
click at [531, 210] on icon at bounding box center [527, 216] width 14 height 14
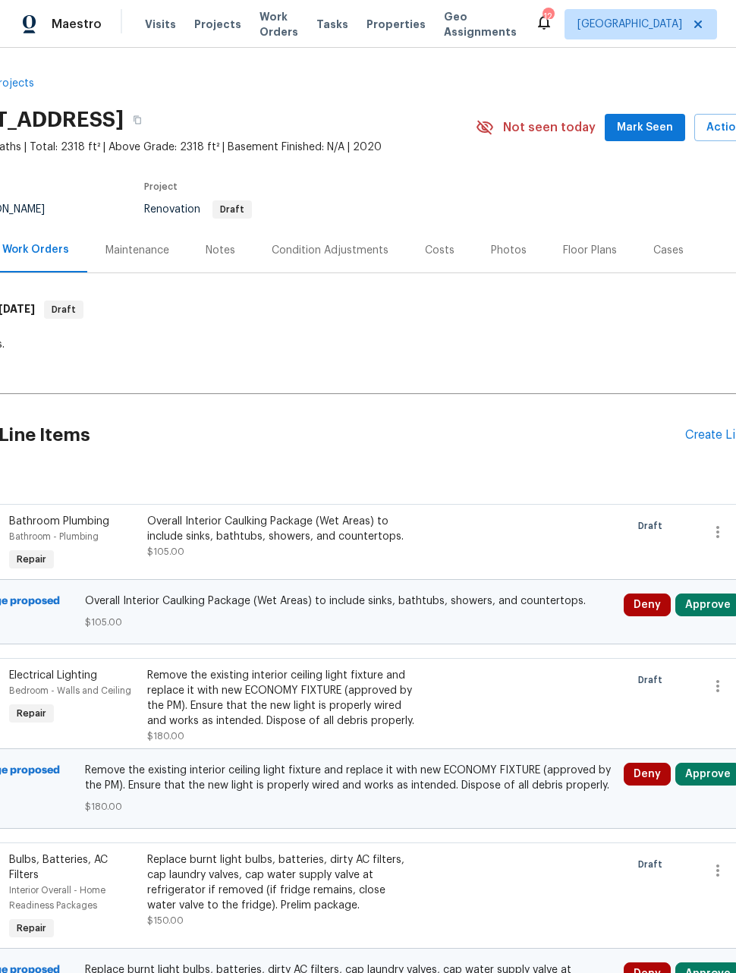
click at [704, 438] on div "Create Line Item" at bounding box center [731, 435] width 93 height 14
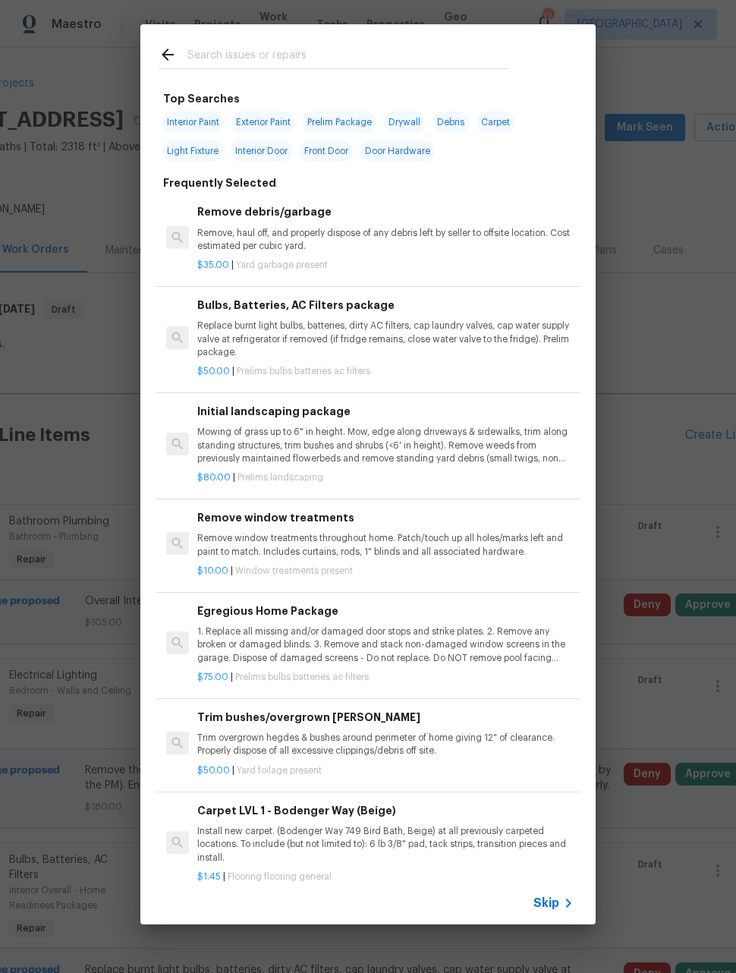
click at [559, 904] on span "Skip" at bounding box center [547, 903] width 26 height 15
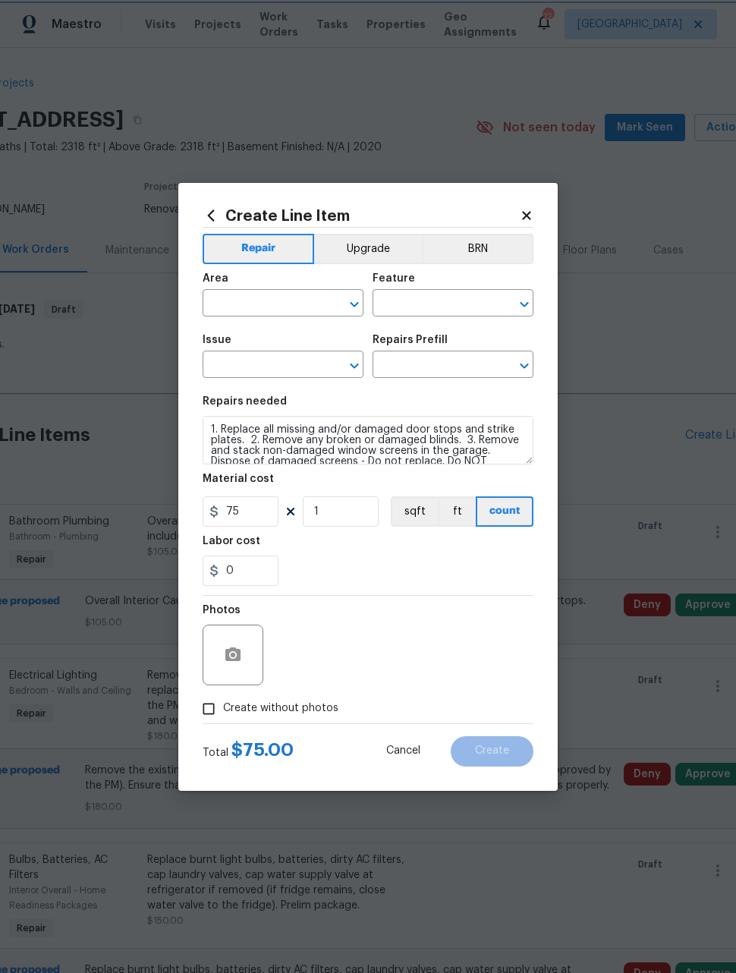
type input "Home Readiness Packages"
type input "Bulbs, Batteries, AC Filters"
type input "Egregious Home Package $75.00"
click at [298, 307] on input "text" at bounding box center [262, 305] width 118 height 24
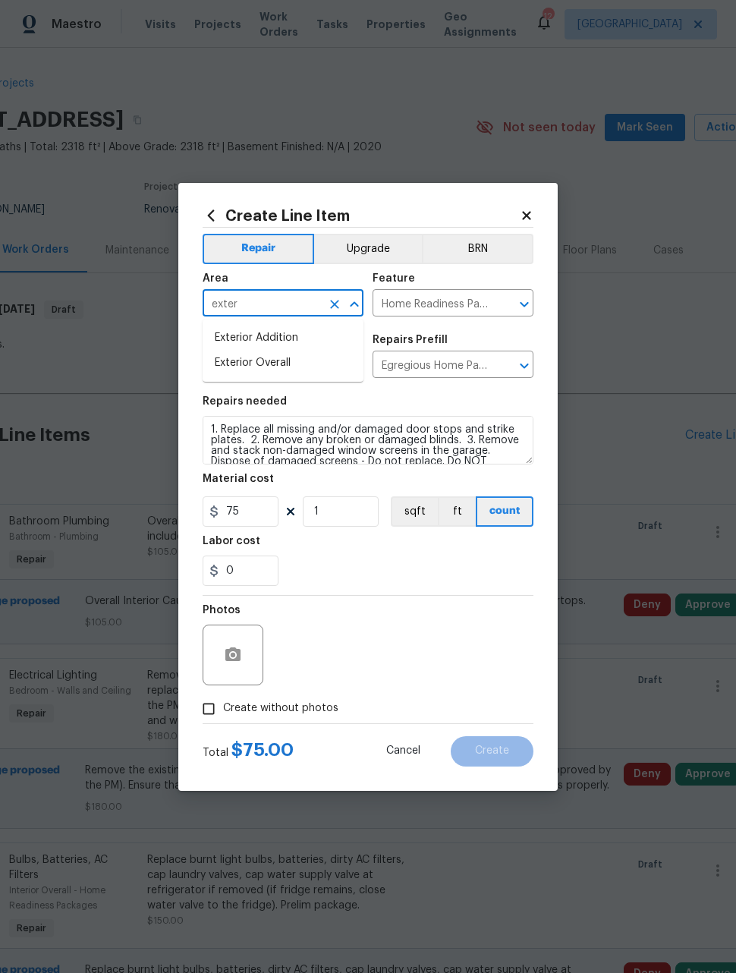
click at [297, 371] on li "Exterior Overall" at bounding box center [283, 363] width 161 height 25
type input "Exterior Overall"
click at [501, 306] on icon "Clear" at bounding box center [504, 304] width 15 height 15
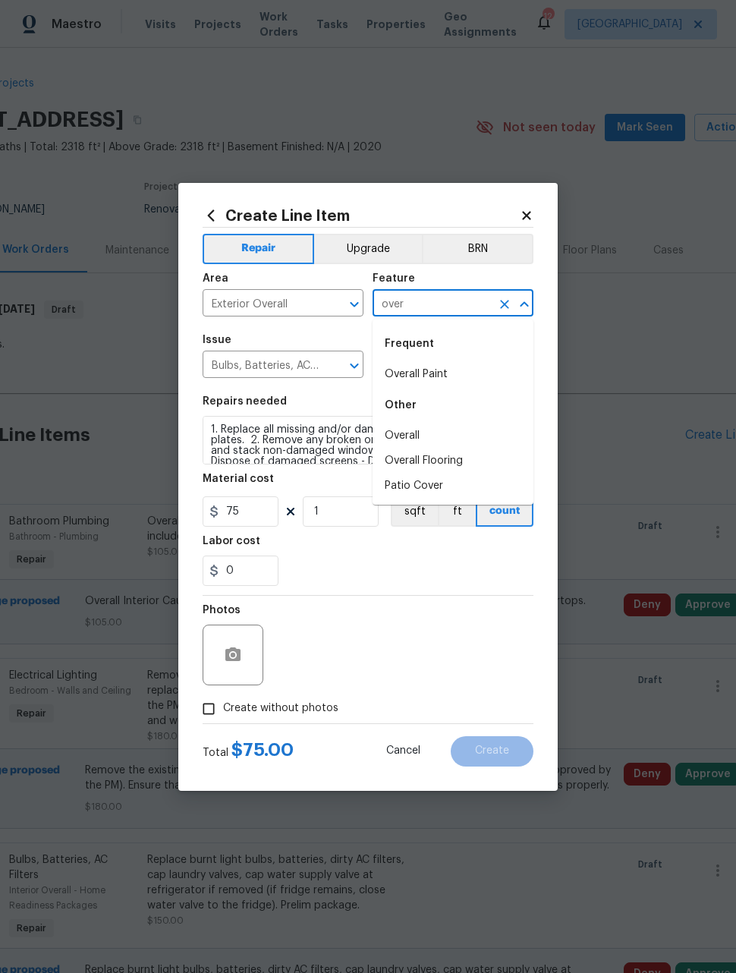
click at [420, 433] on li "Overall" at bounding box center [453, 436] width 161 height 25
type input "Overall"
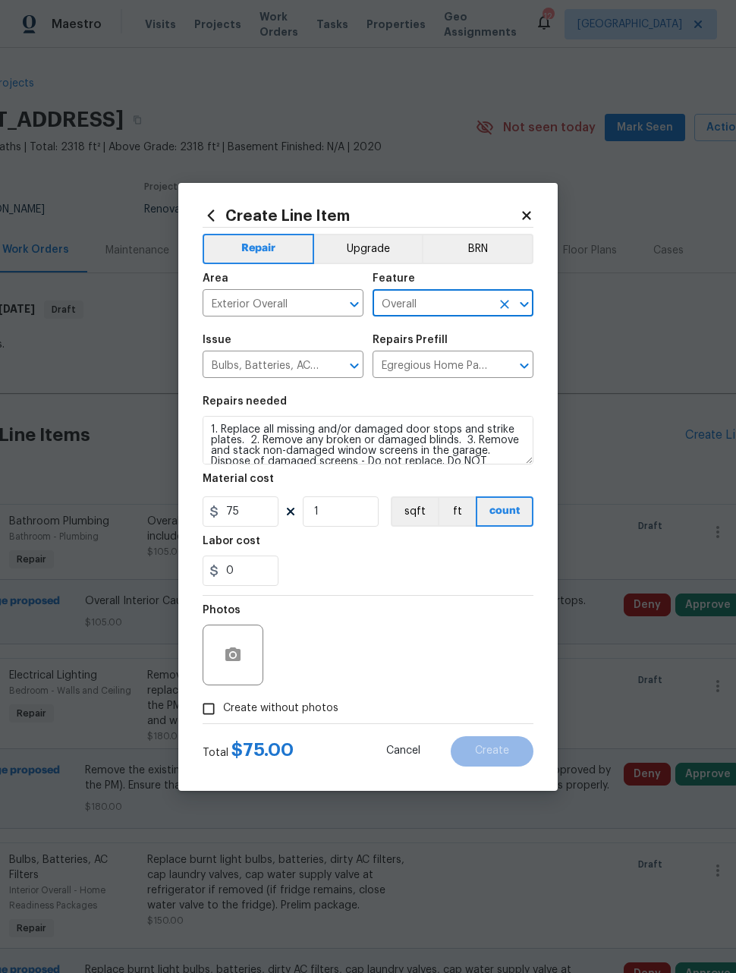
click at [335, 370] on icon "Clear" at bounding box center [334, 365] width 15 height 15
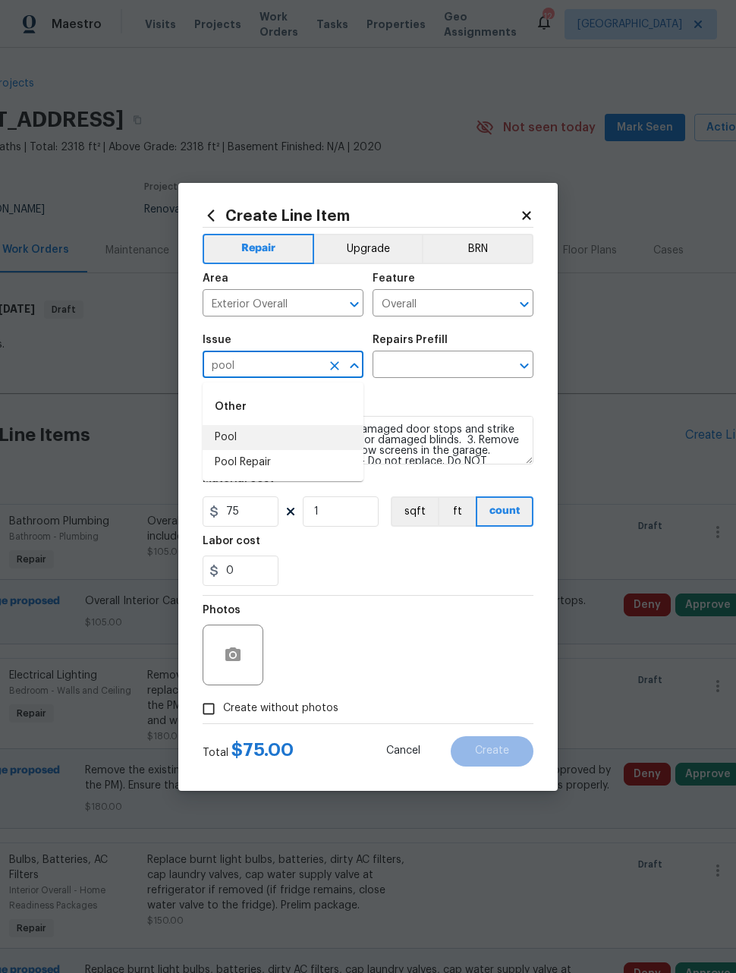
click at [293, 427] on li "Pool" at bounding box center [283, 437] width 161 height 25
type input "Pool"
click at [459, 364] on input "text" at bounding box center [432, 366] width 118 height 24
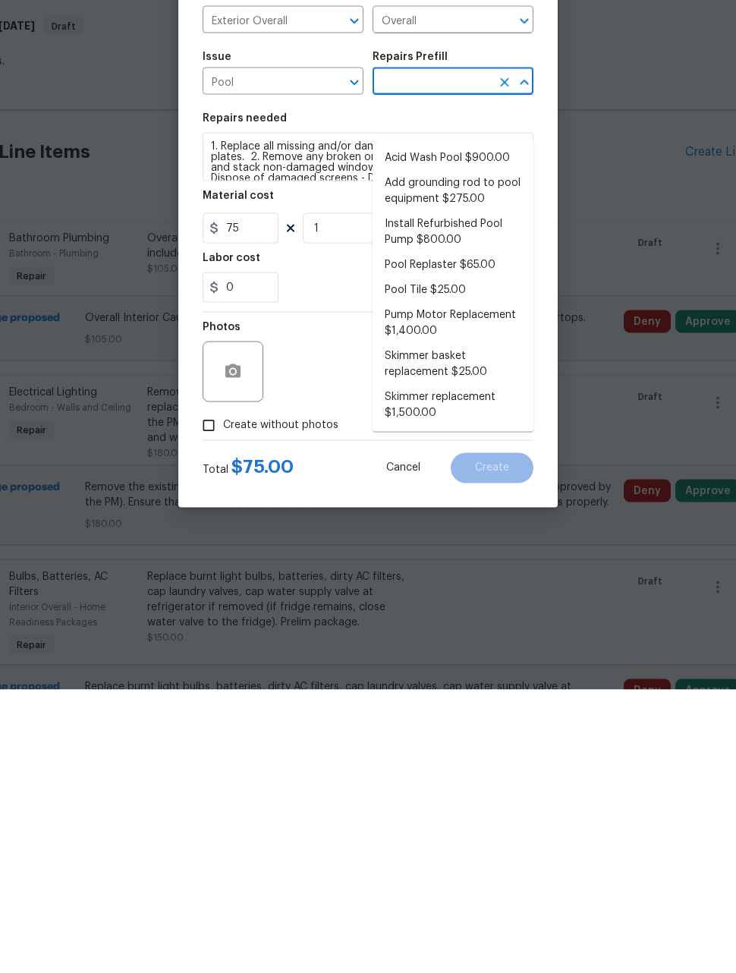
scroll to position [49, 0]
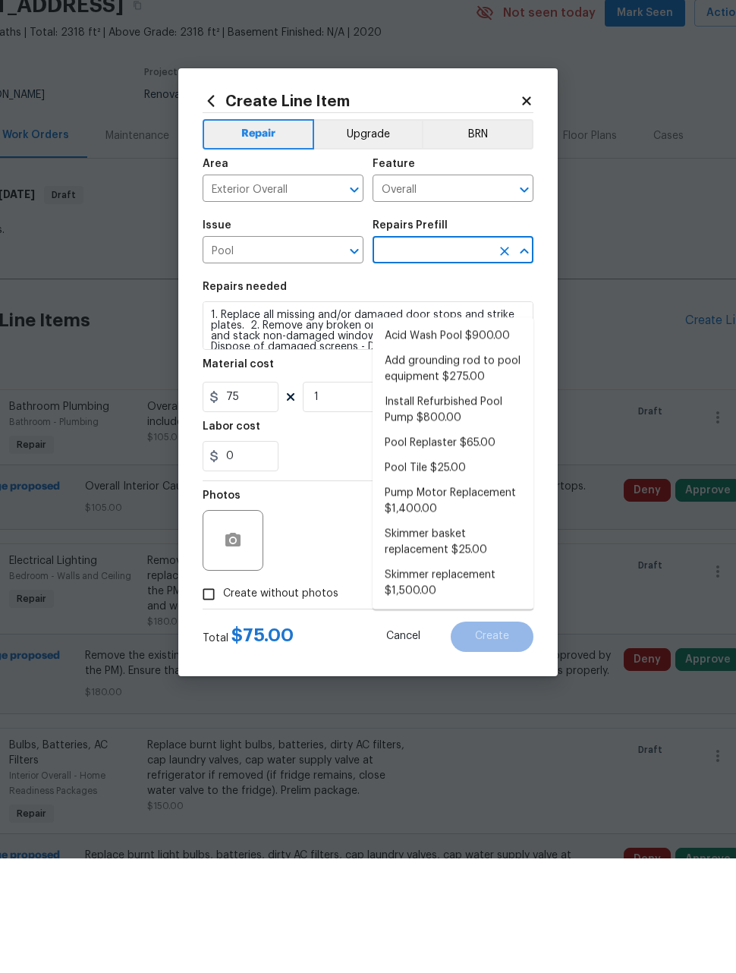
click at [339, 358] on icon "Clear" at bounding box center [334, 365] width 15 height 15
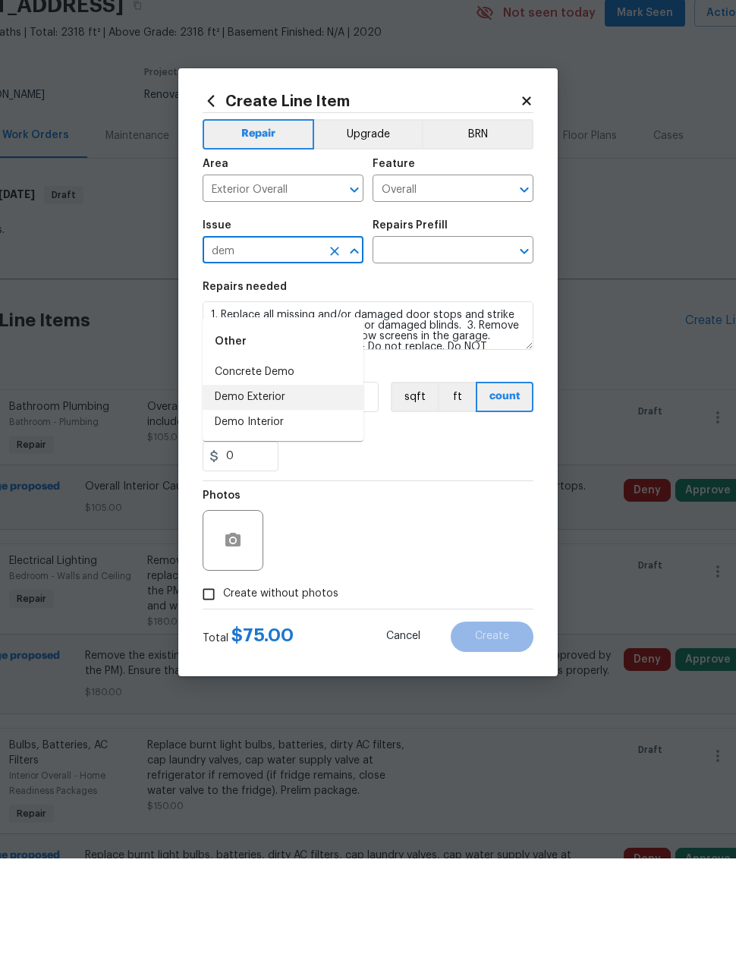
click at [298, 499] on li "Demo Exterior" at bounding box center [283, 511] width 161 height 25
type input "Demo Exterior"
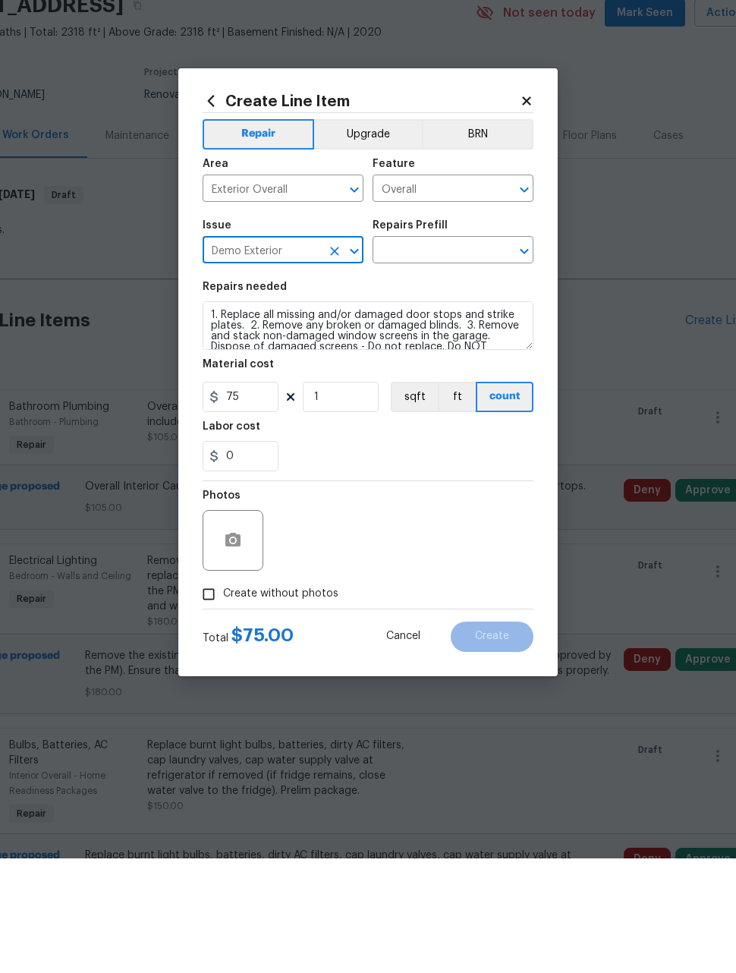
click at [451, 354] on input "text" at bounding box center [432, 366] width 118 height 24
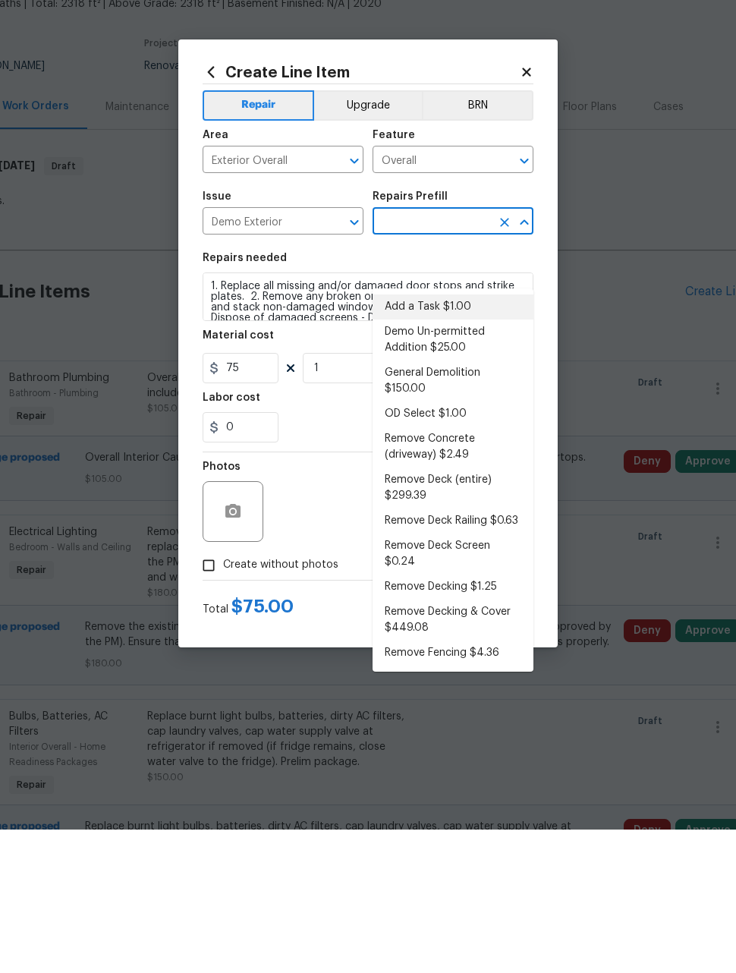
click at [480, 438] on li "Add a Task $1.00" at bounding box center [453, 450] width 161 height 25
type input "Add a Task $1.00"
type input "Demolition"
type textarea "HPM to detail"
type input "Add a Task $1.00"
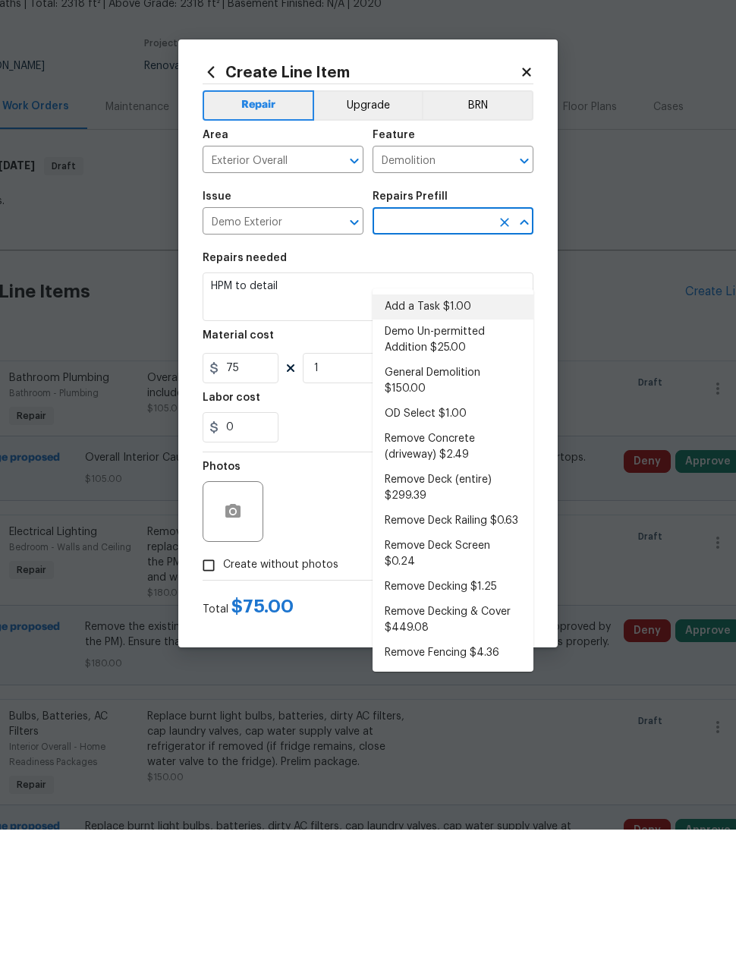
type input "1"
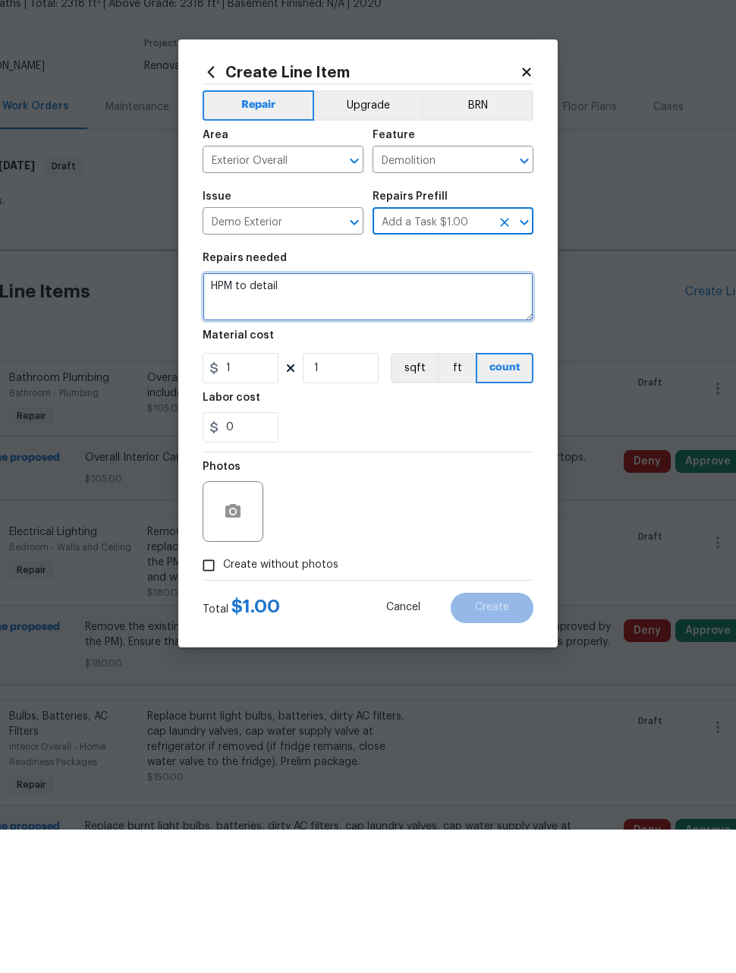
click at [456, 416] on textarea "HPM to detail" at bounding box center [368, 440] width 331 height 49
click at [455, 416] on textarea "HPM to detail" at bounding box center [368, 440] width 331 height 49
click at [454, 416] on textarea "HPM to detail" at bounding box center [368, 440] width 331 height 49
click at [449, 416] on textarea "HPM to detail" at bounding box center [368, 440] width 331 height 49
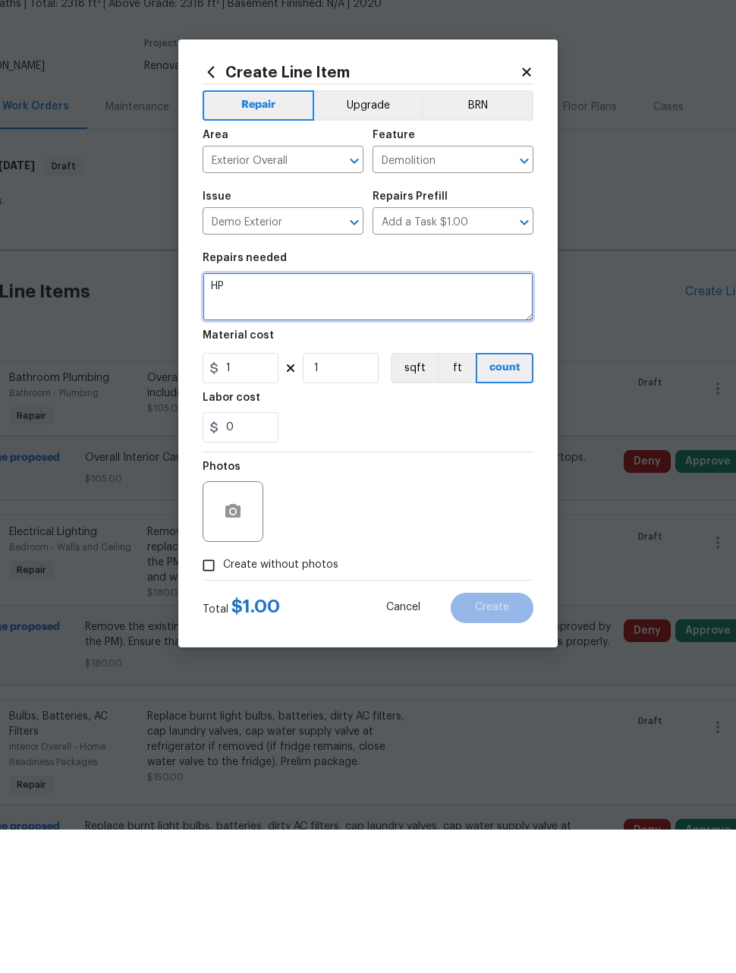
type textarea "H"
type textarea "Demi hot tub and platform"
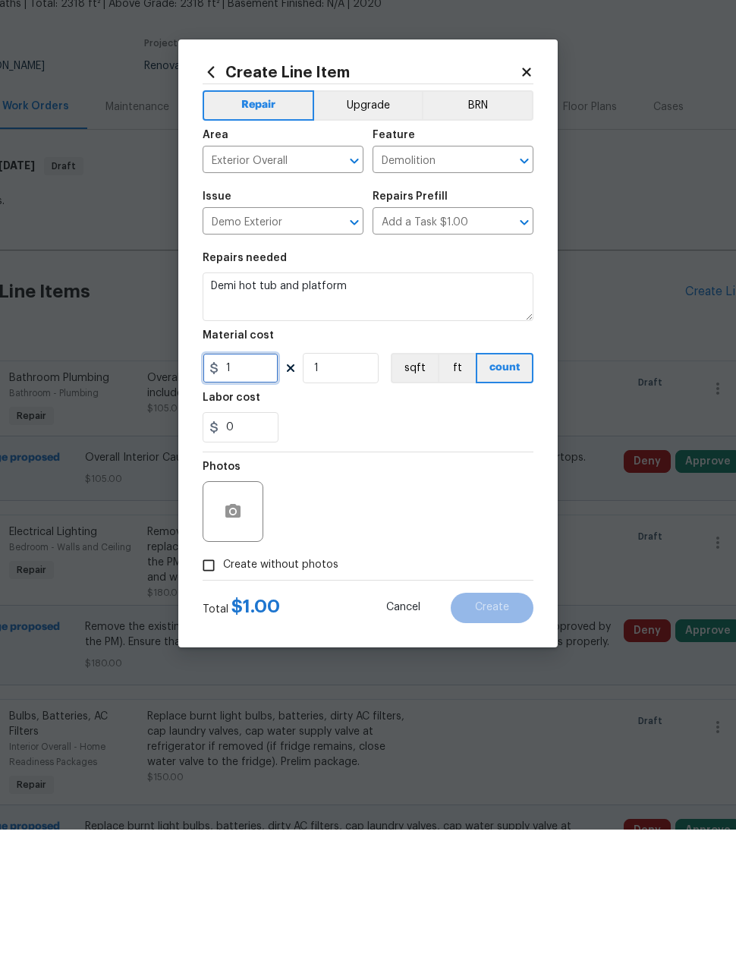
click at [260, 496] on input "1" at bounding box center [241, 511] width 76 height 30
type input "400"
click at [446, 596] on div "Photos" at bounding box center [368, 645] width 331 height 99
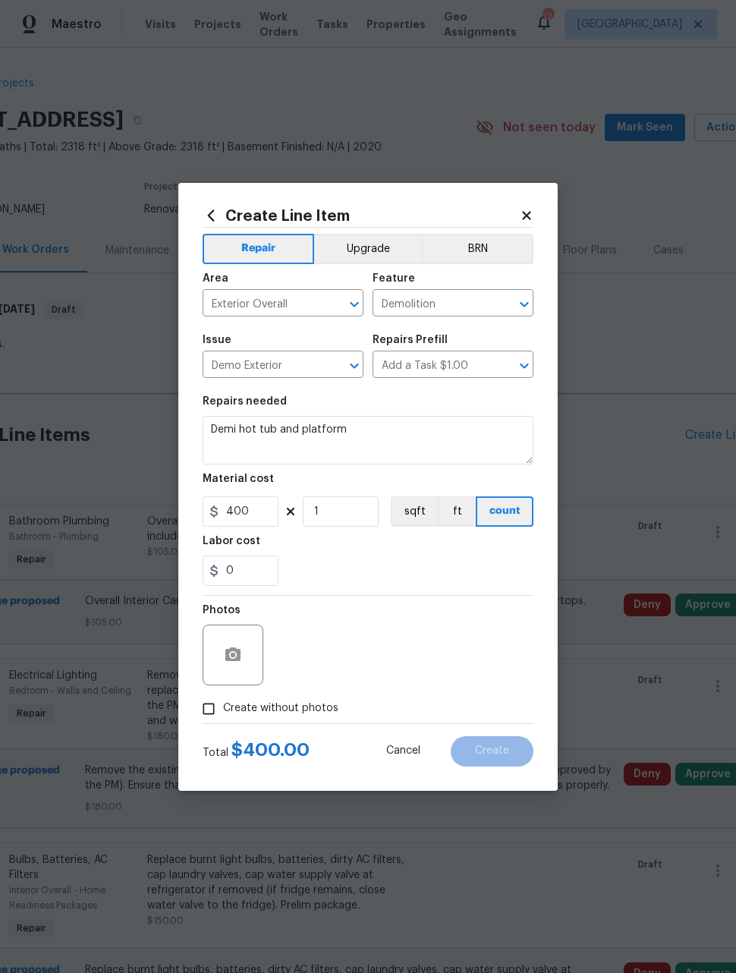
click at [213, 714] on input "Create without photos" at bounding box center [208, 709] width 29 height 29
checkbox input "true"
click at [394, 649] on textarea at bounding box center [405, 655] width 258 height 61
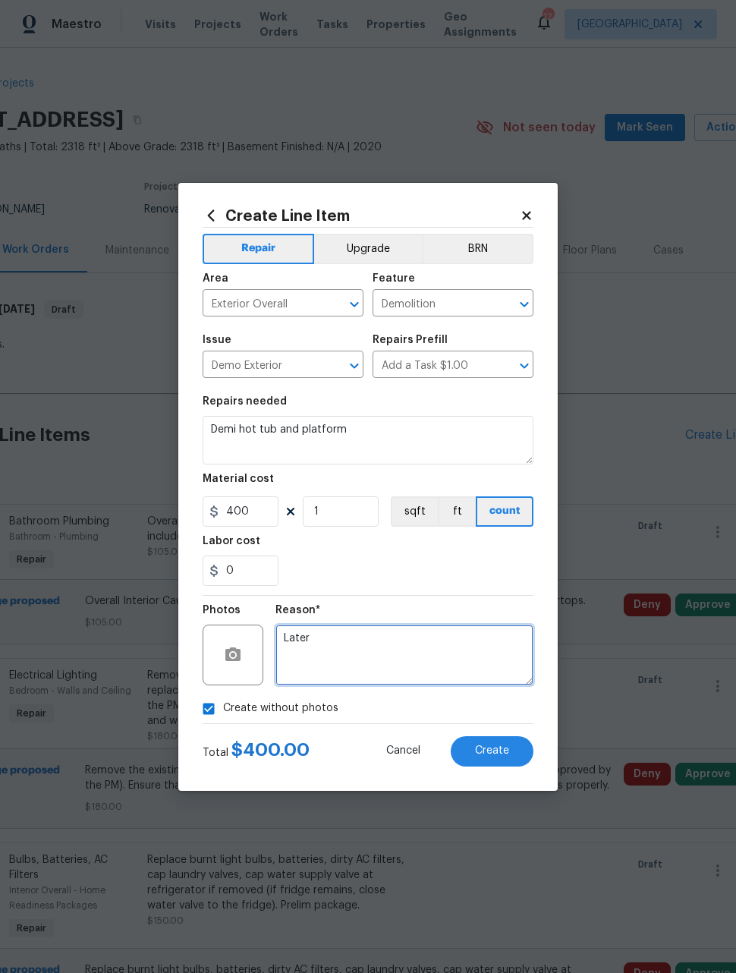
type textarea "Later"
click at [415, 590] on section "Repairs needed Demi hot tub and platform Material cost 400 1 sqft ft count Labo…" at bounding box center [368, 491] width 331 height 208
click at [509, 752] on span "Create" at bounding box center [492, 750] width 34 height 11
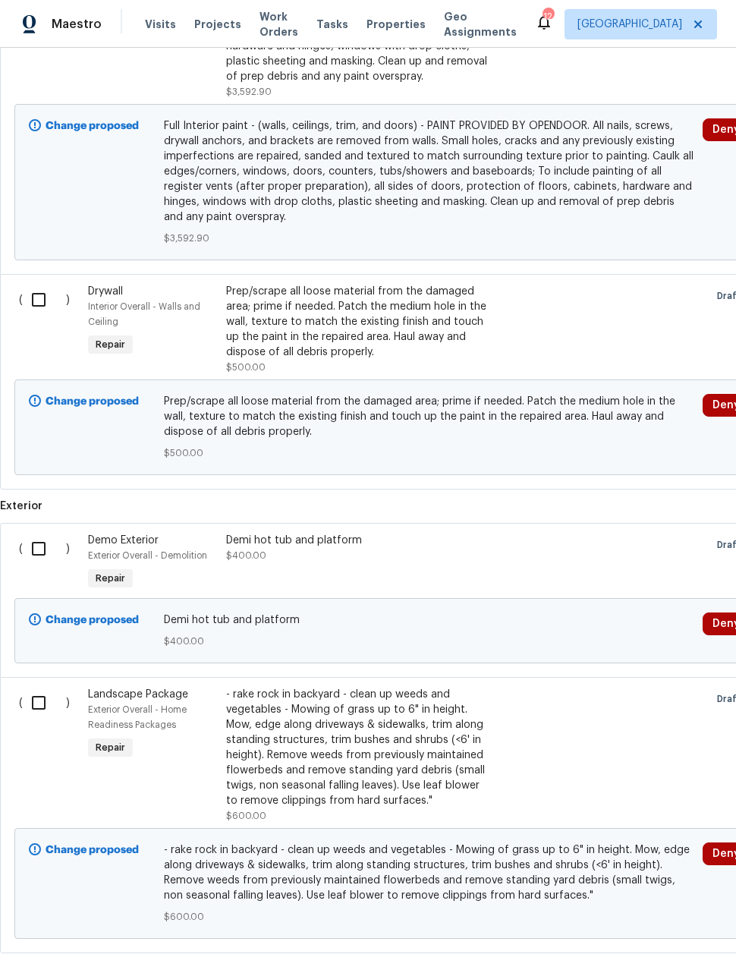
scroll to position [3136, 0]
click at [255, 552] on span "$400.00" at bounding box center [246, 556] width 40 height 9
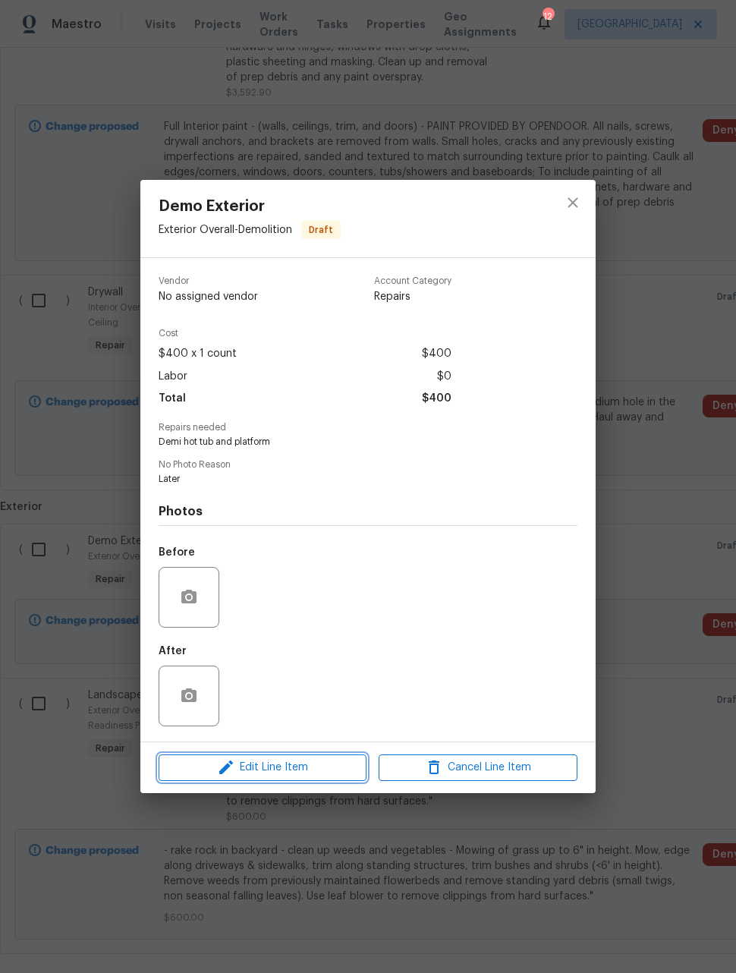
click at [250, 763] on span "Edit Line Item" at bounding box center [262, 767] width 199 height 19
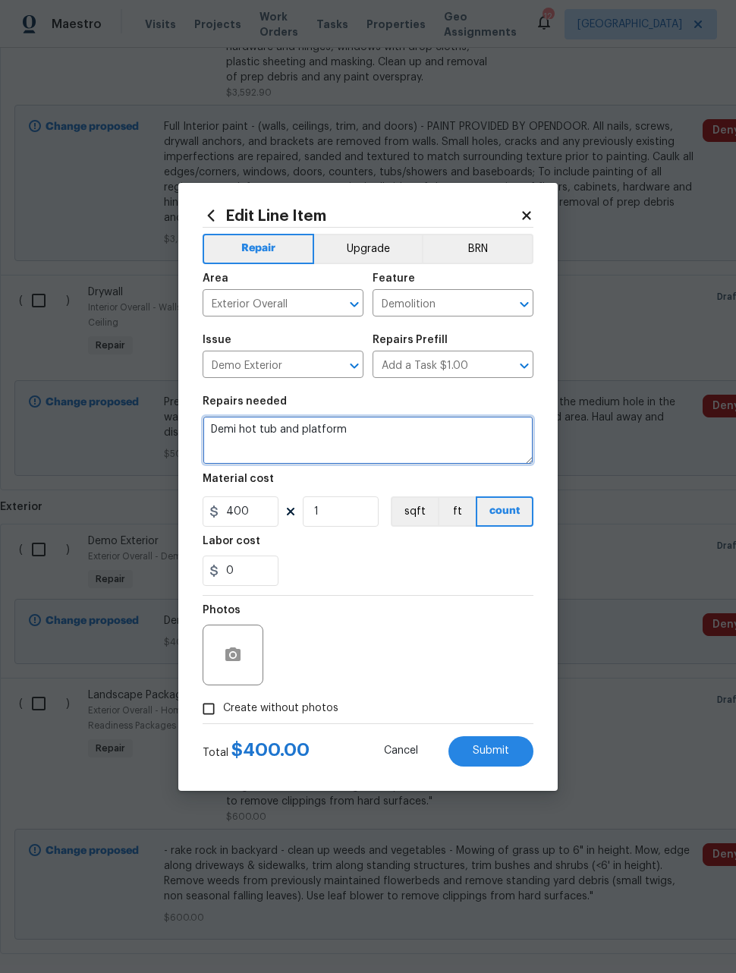
click at [235, 421] on textarea "Demi hot tub and platform" at bounding box center [368, 440] width 331 height 49
click at [232, 434] on textarea "Demi hot tub and platform" at bounding box center [368, 440] width 331 height 49
type textarea "Demo hot tub and platform"
click at [456, 613] on div "Photos" at bounding box center [368, 645] width 331 height 99
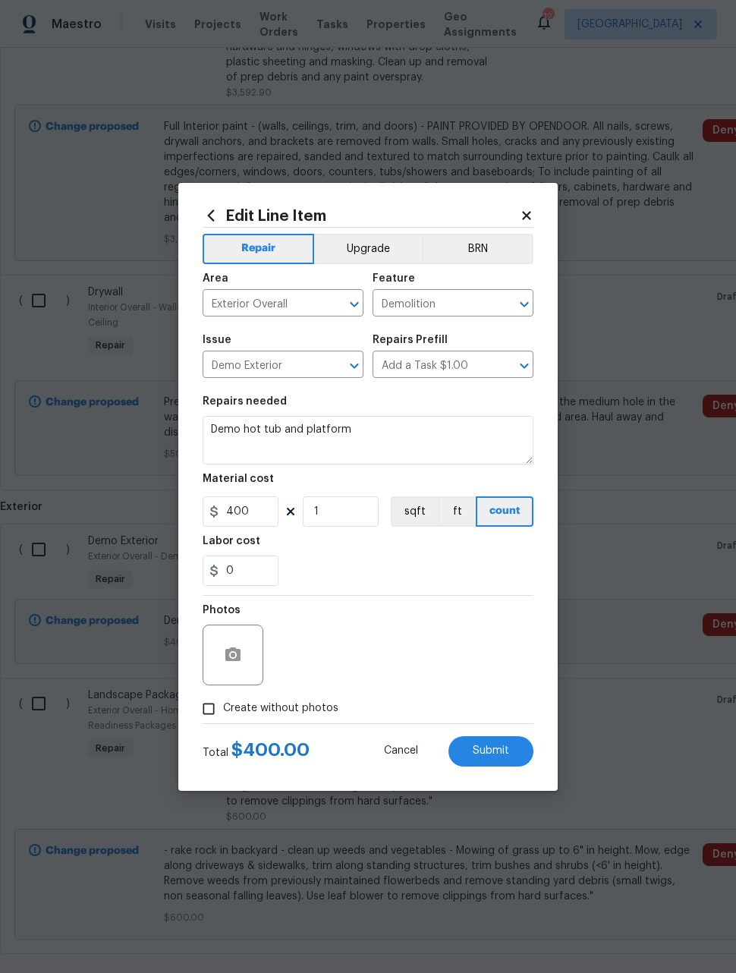
click at [496, 753] on span "Submit" at bounding box center [491, 750] width 36 height 11
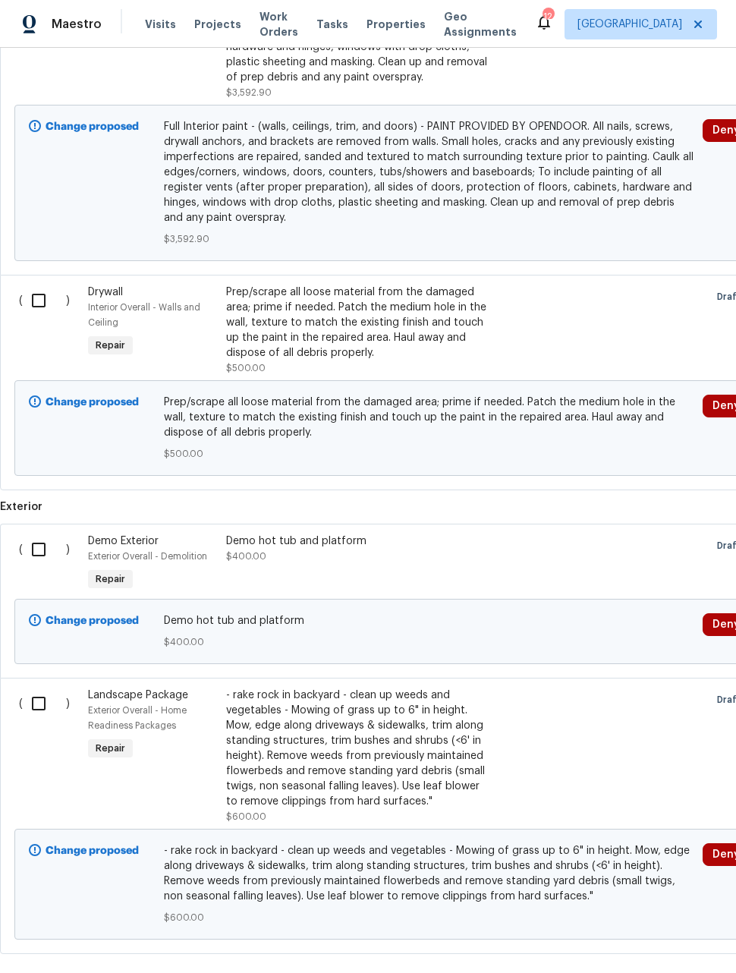
click at [436, 688] on div "- rake rock in backyard - clean up weeds and vegetables - Mowing of grass up to…" at bounding box center [359, 748] width 267 height 121
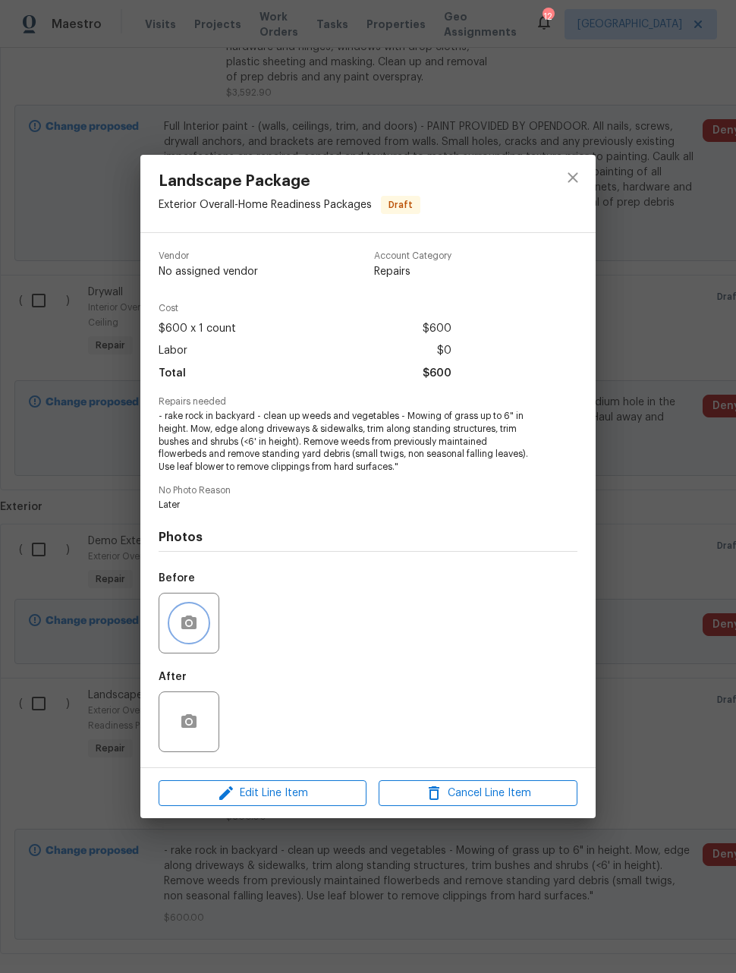
click at [198, 625] on button "button" at bounding box center [189, 623] width 36 height 36
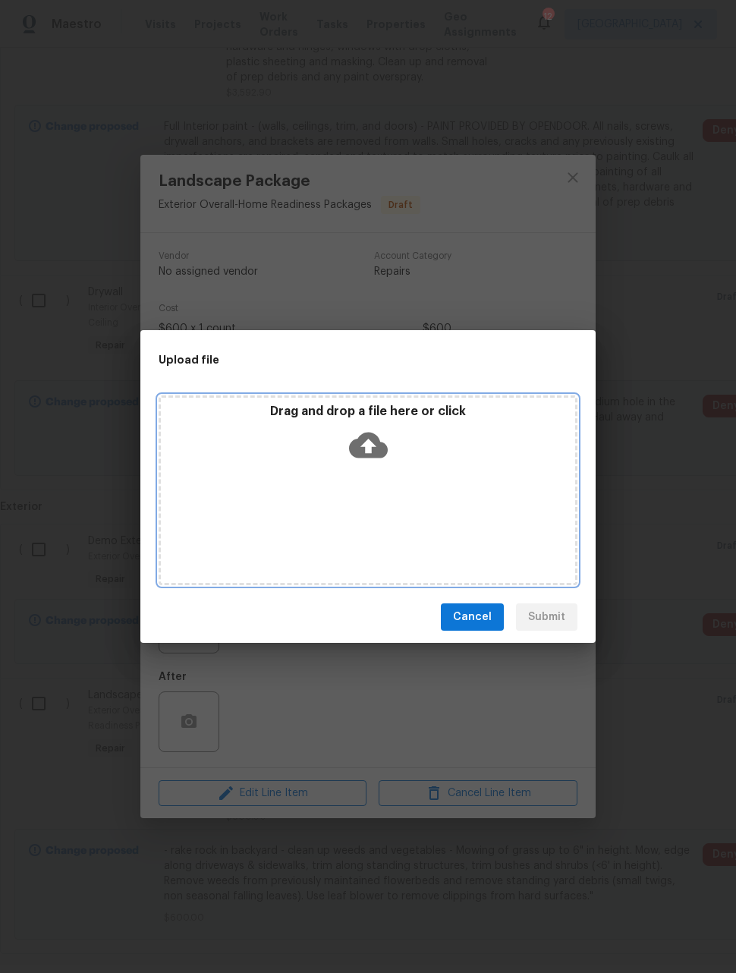
click at [468, 516] on div "Drag and drop a file here or click" at bounding box center [368, 490] width 419 height 190
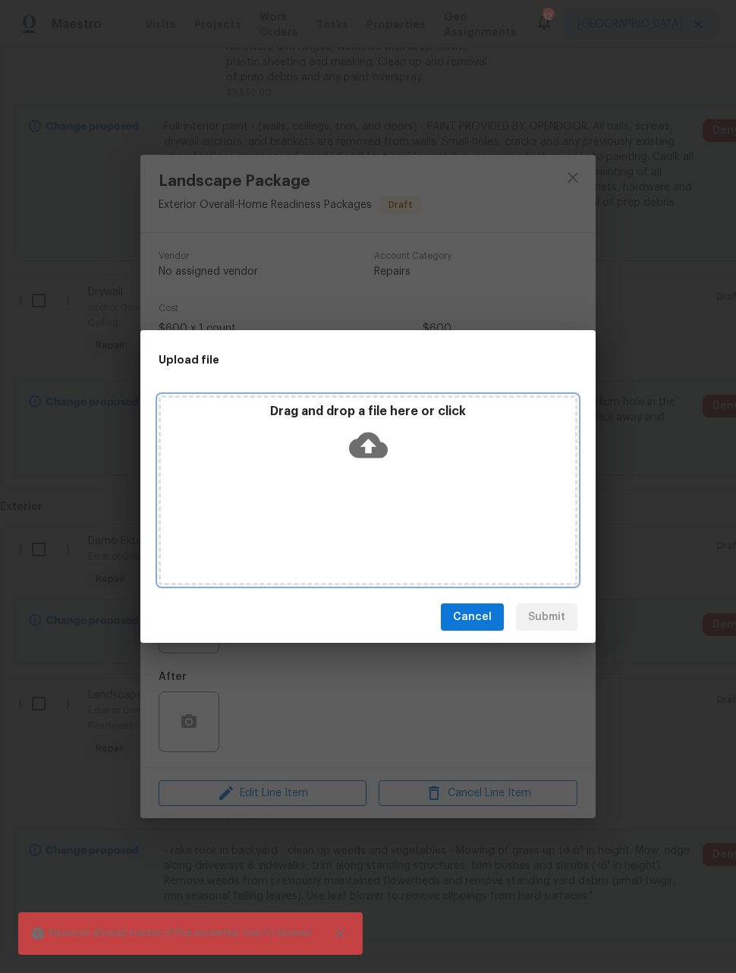
click at [505, 508] on div "Drag and drop a file here or click" at bounding box center [368, 490] width 419 height 190
